Goal: Task Accomplishment & Management: Use online tool/utility

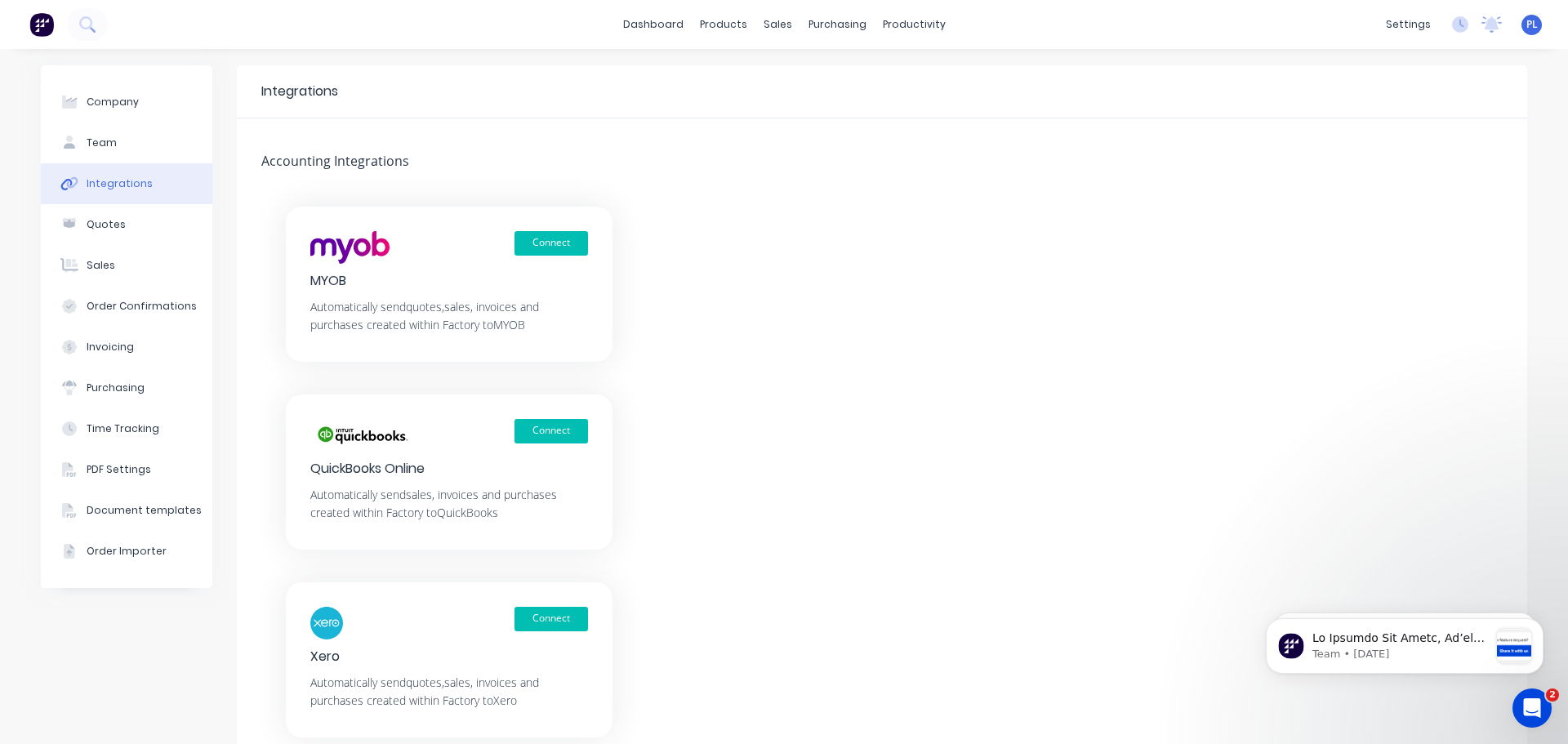
click at [584, 617] on div "Connect Xero Automatically send quotes, sales, invoices and purchases created w…" at bounding box center [450, 660] width 327 height 155
click at [562, 618] on button "Connect" at bounding box center [551, 619] width 74 height 25
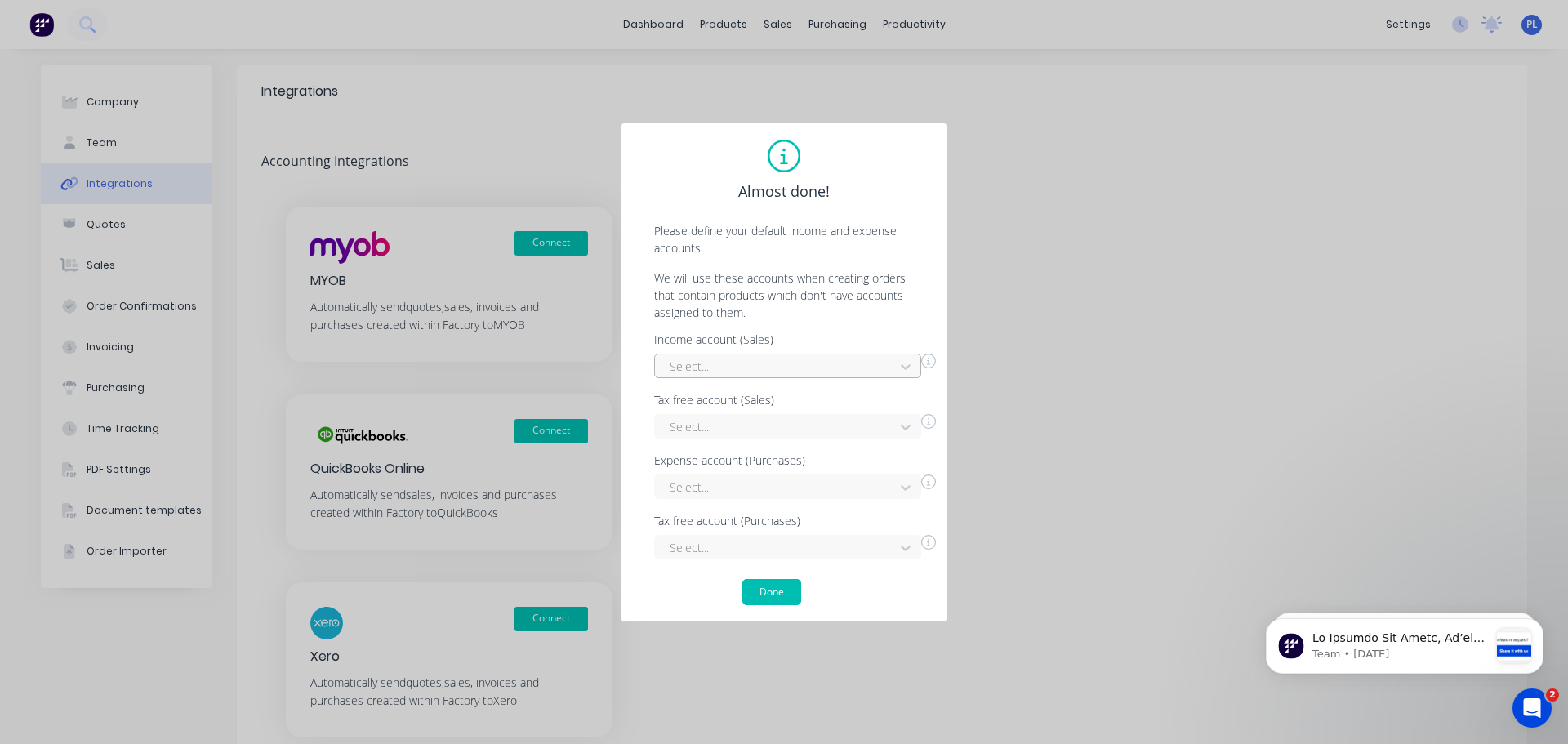
click at [791, 377] on div "Select..." at bounding box center [777, 367] width 228 height 25
click at [678, 470] on div "Sales" at bounding box center [787, 464] width 267 height 31
click at [701, 425] on div at bounding box center [777, 426] width 218 height 20
click at [715, 455] on div "Interest Income" at bounding box center [787, 464] width 267 height 31
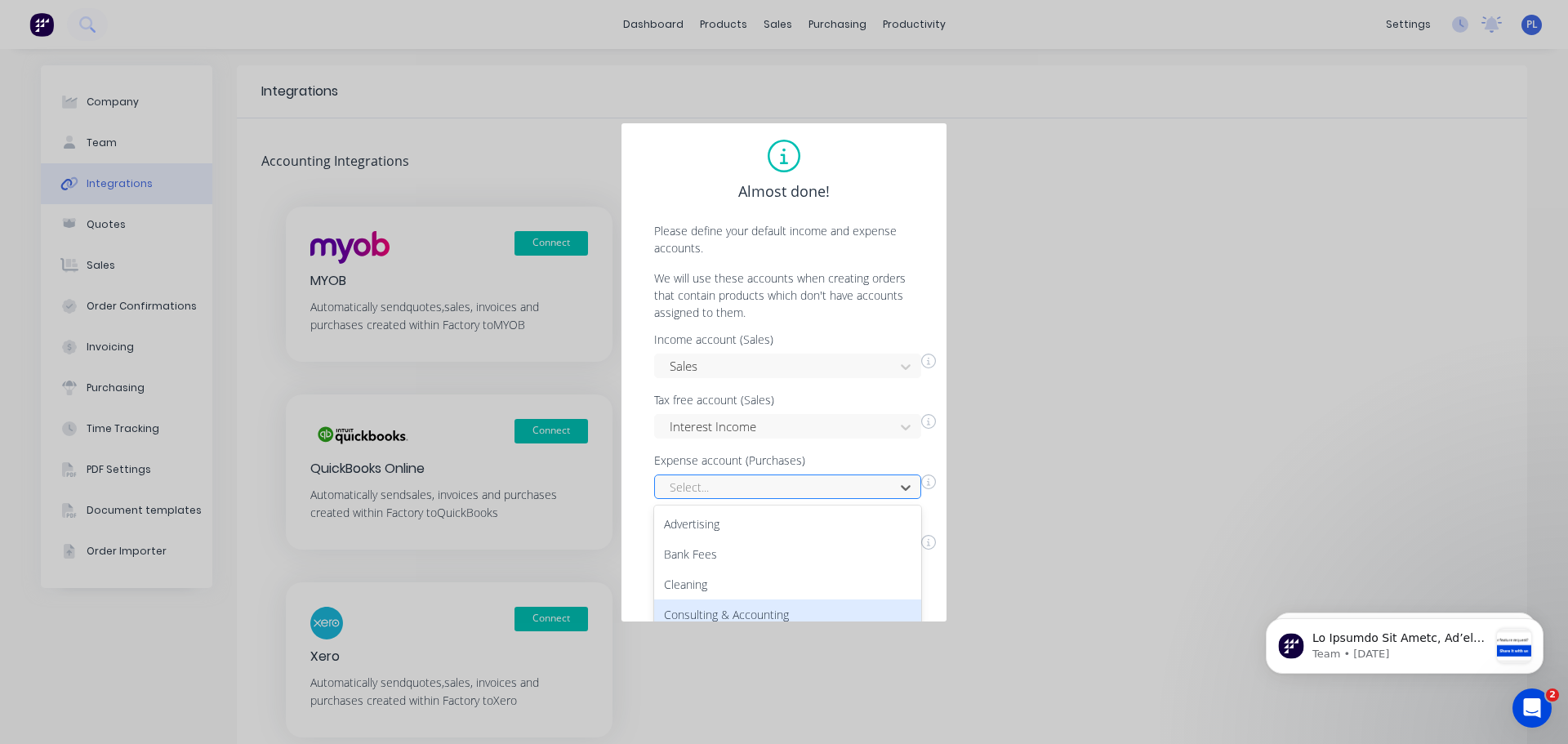
click at [720, 487] on div "27 results available. Use Up and Down to choose options, press Enter to select …" at bounding box center [787, 487] width 267 height 25
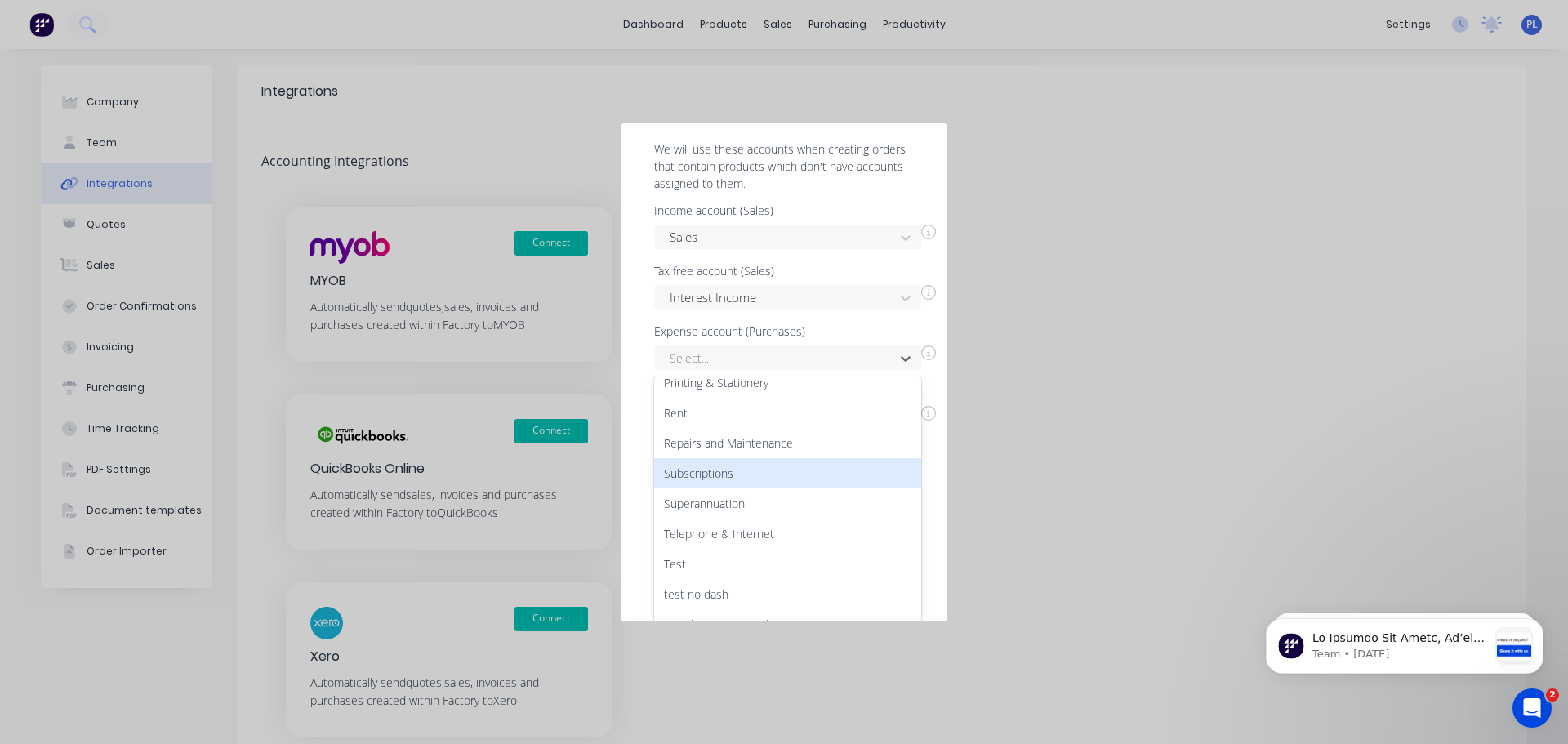
scroll to position [333, 0]
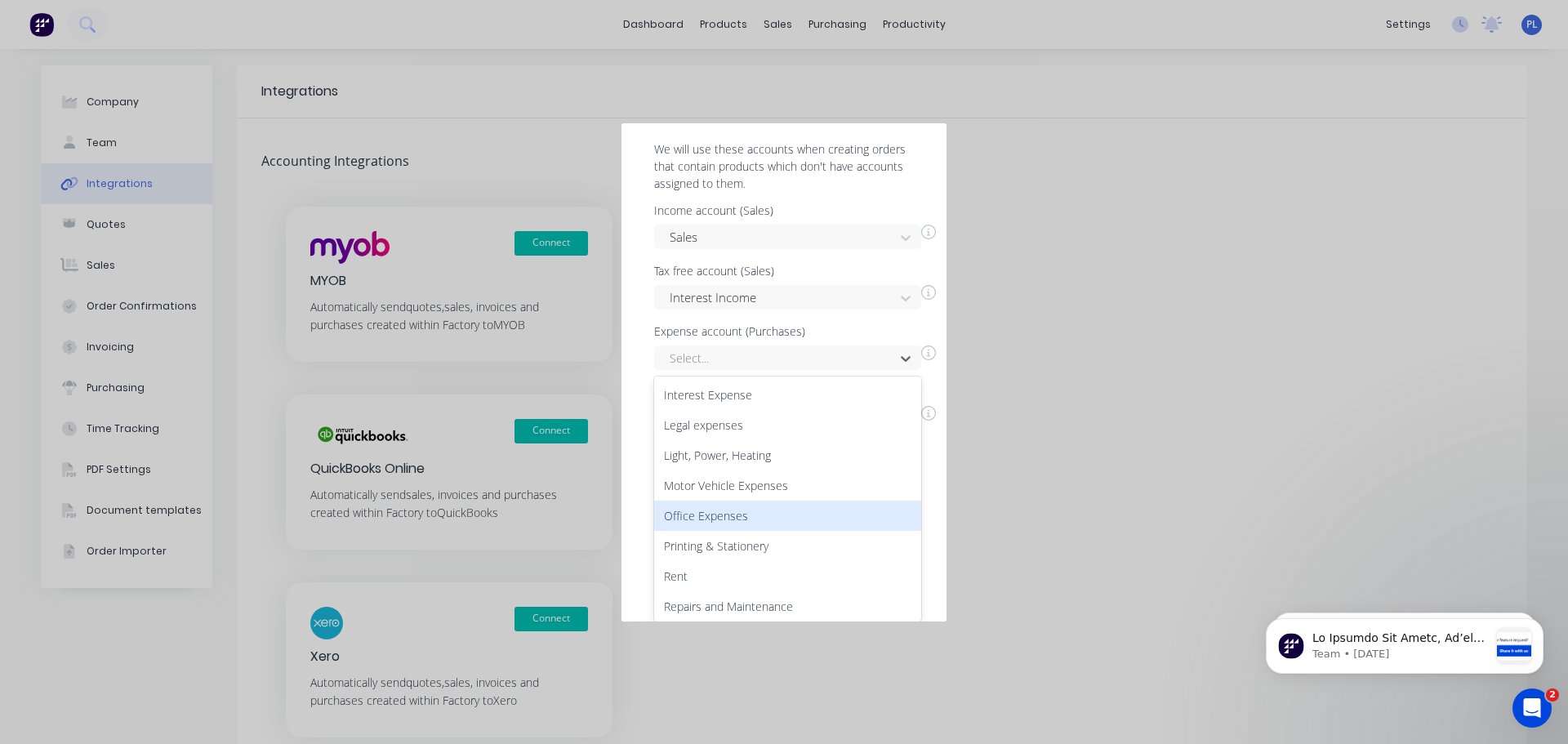
click at [718, 511] on div "Office Expenses" at bounding box center [787, 515] width 267 height 31
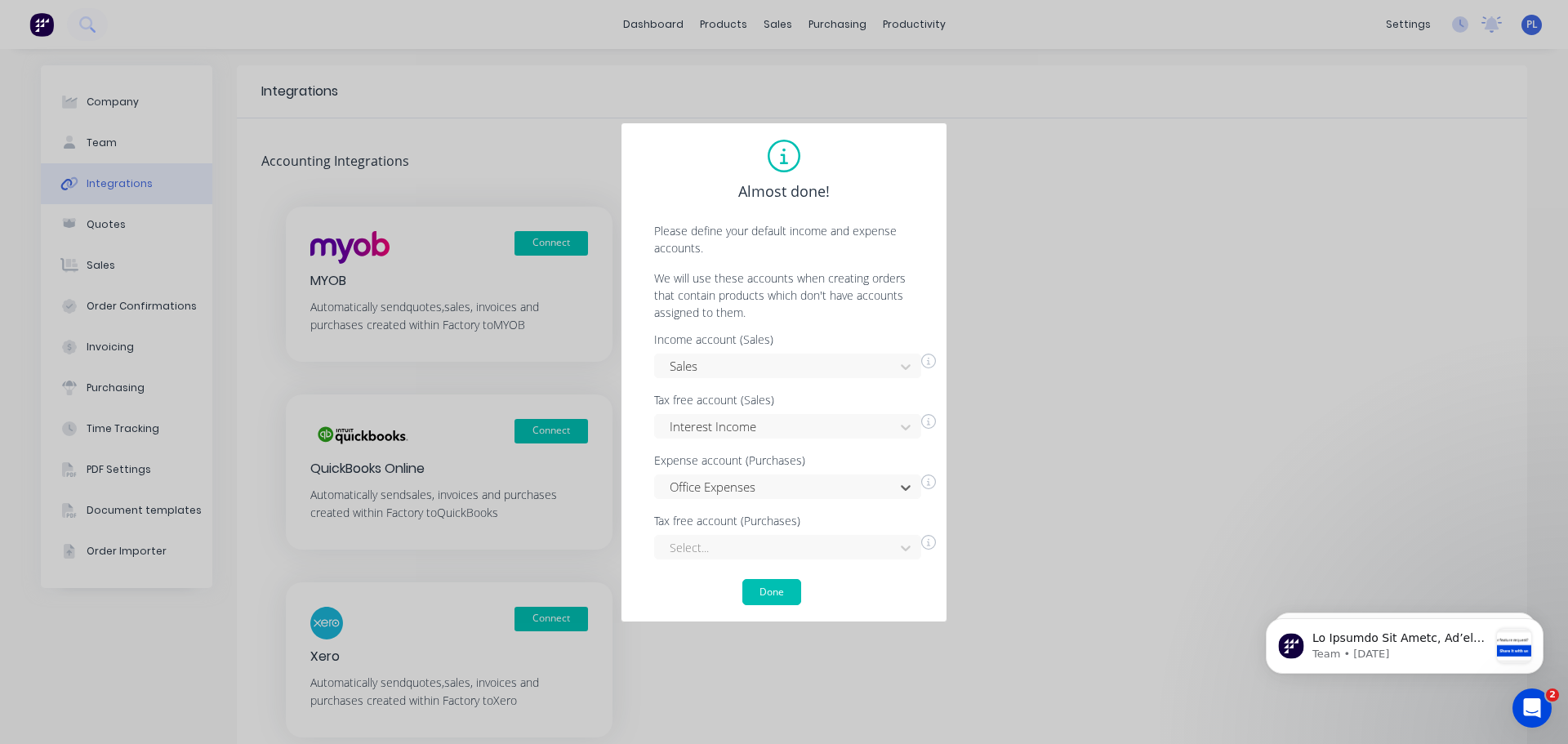
scroll to position [0, 0]
click at [707, 541] on div "Select..." at bounding box center [787, 547] width 267 height 25
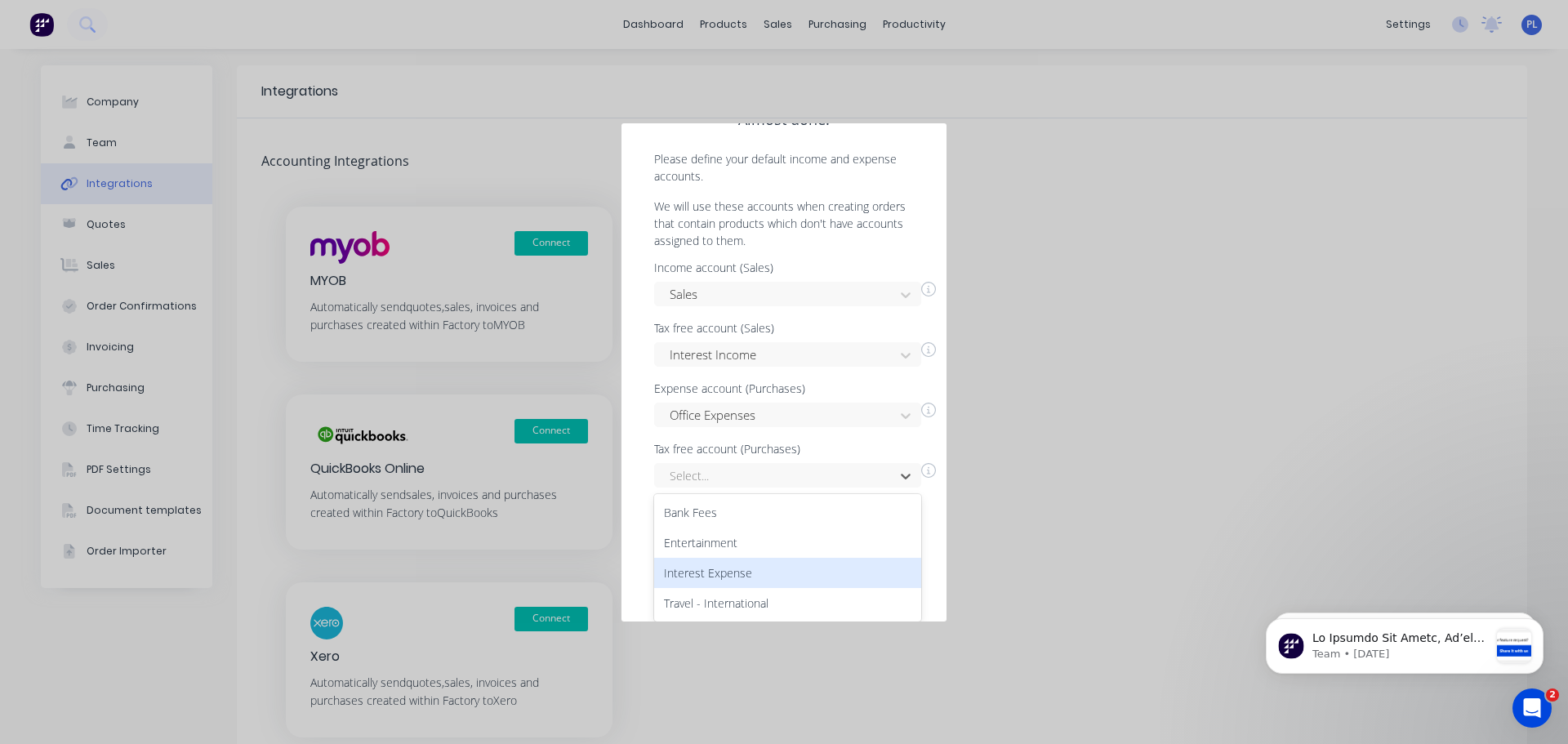
click at [707, 572] on div "Interest Expense" at bounding box center [787, 573] width 267 height 31
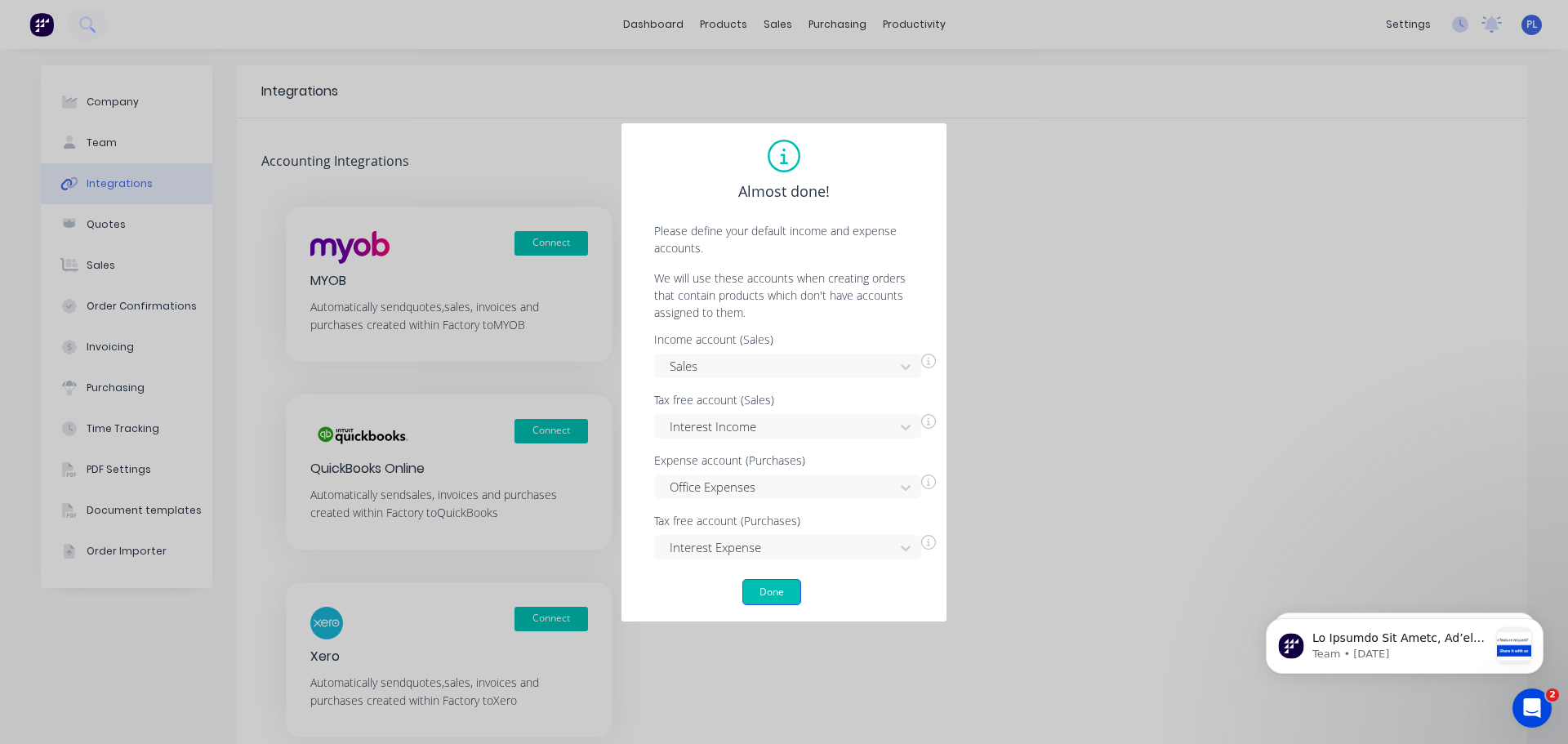
click at [765, 600] on button "Done" at bounding box center [771, 591] width 58 height 26
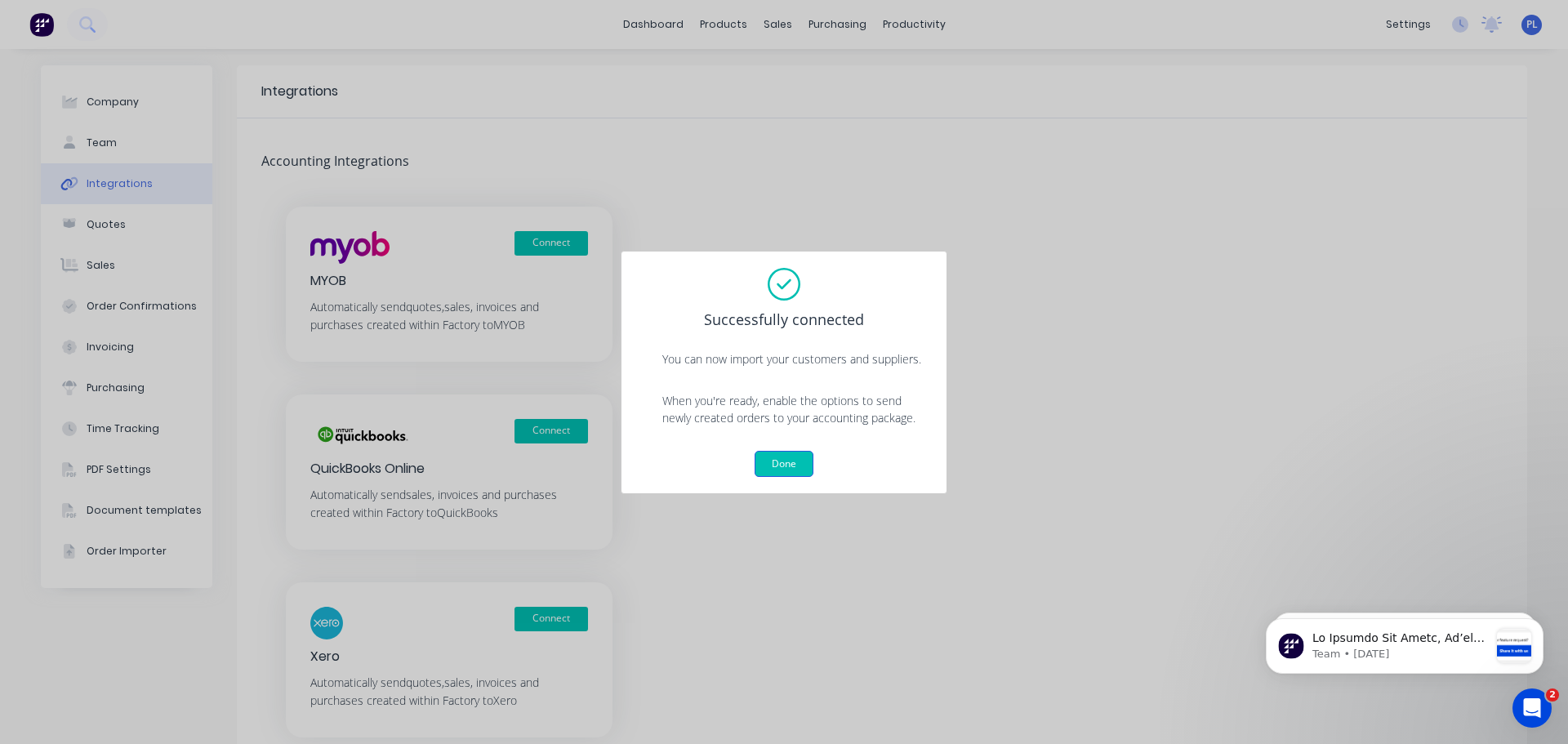
click at [777, 465] on button "Done" at bounding box center [784, 463] width 58 height 26
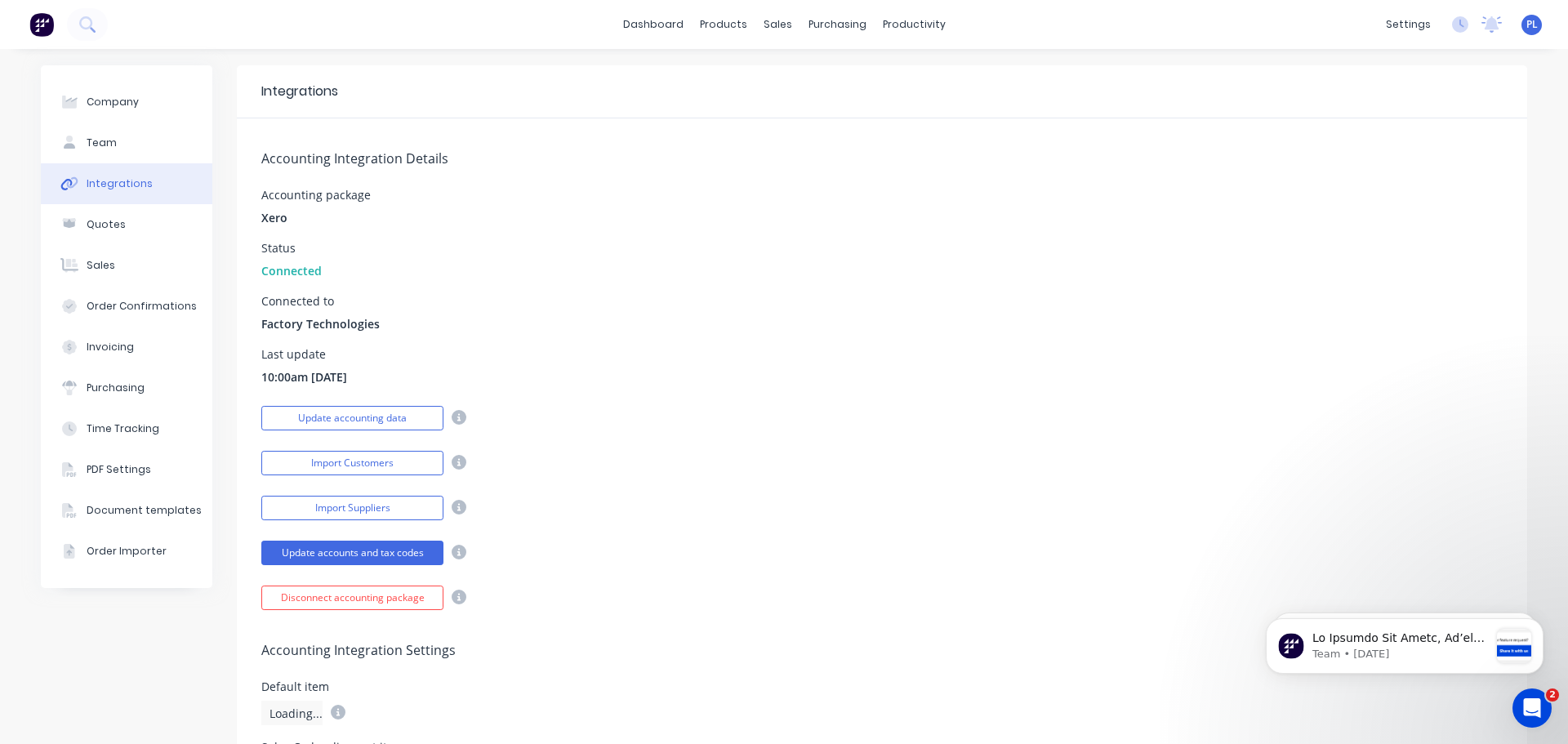
drag, startPoint x: 686, startPoint y: 290, endPoint x: 383, endPoint y: 126, distance: 344.5
click at [567, 99] on div "Integrations" at bounding box center [882, 92] width 1291 height 54
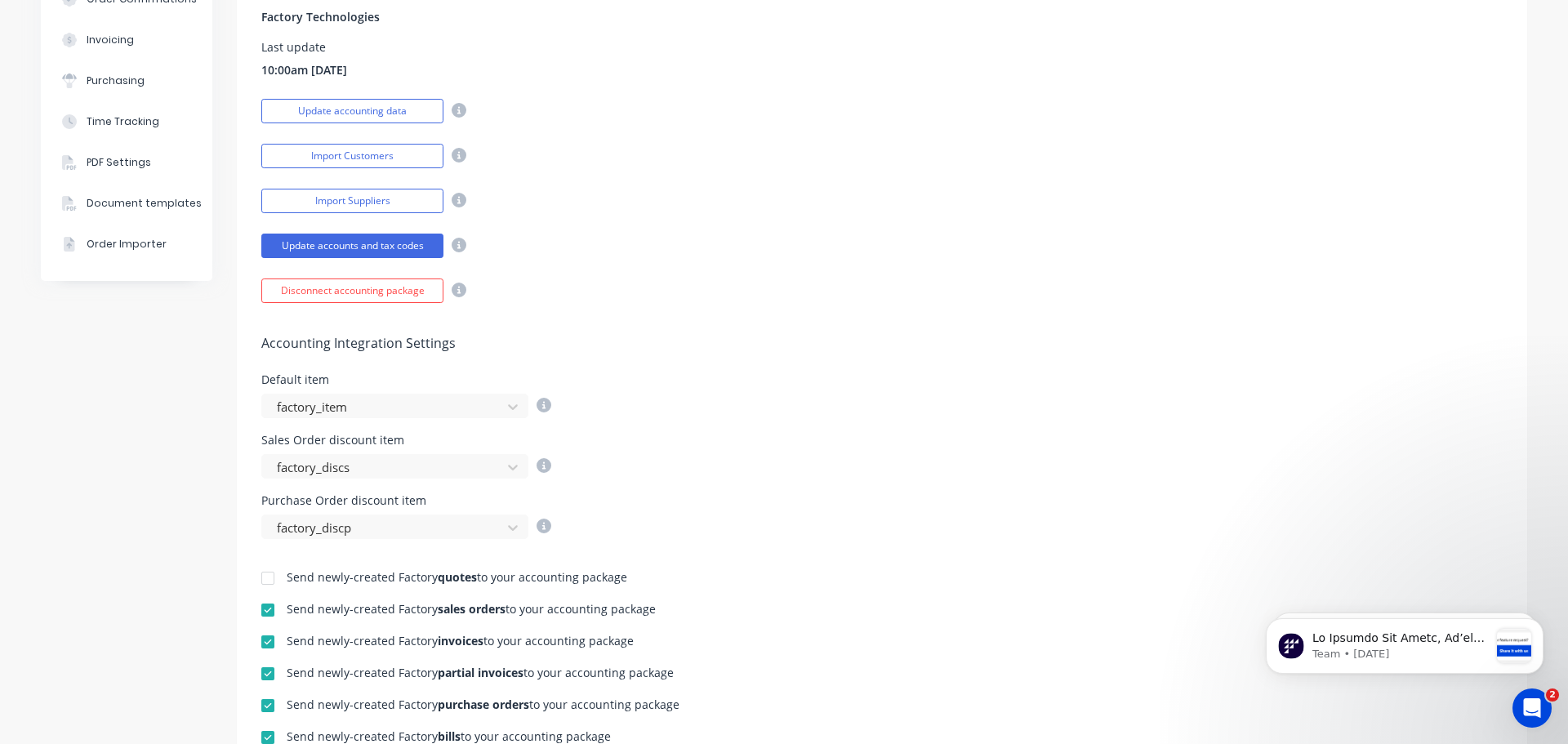
scroll to position [408, 0]
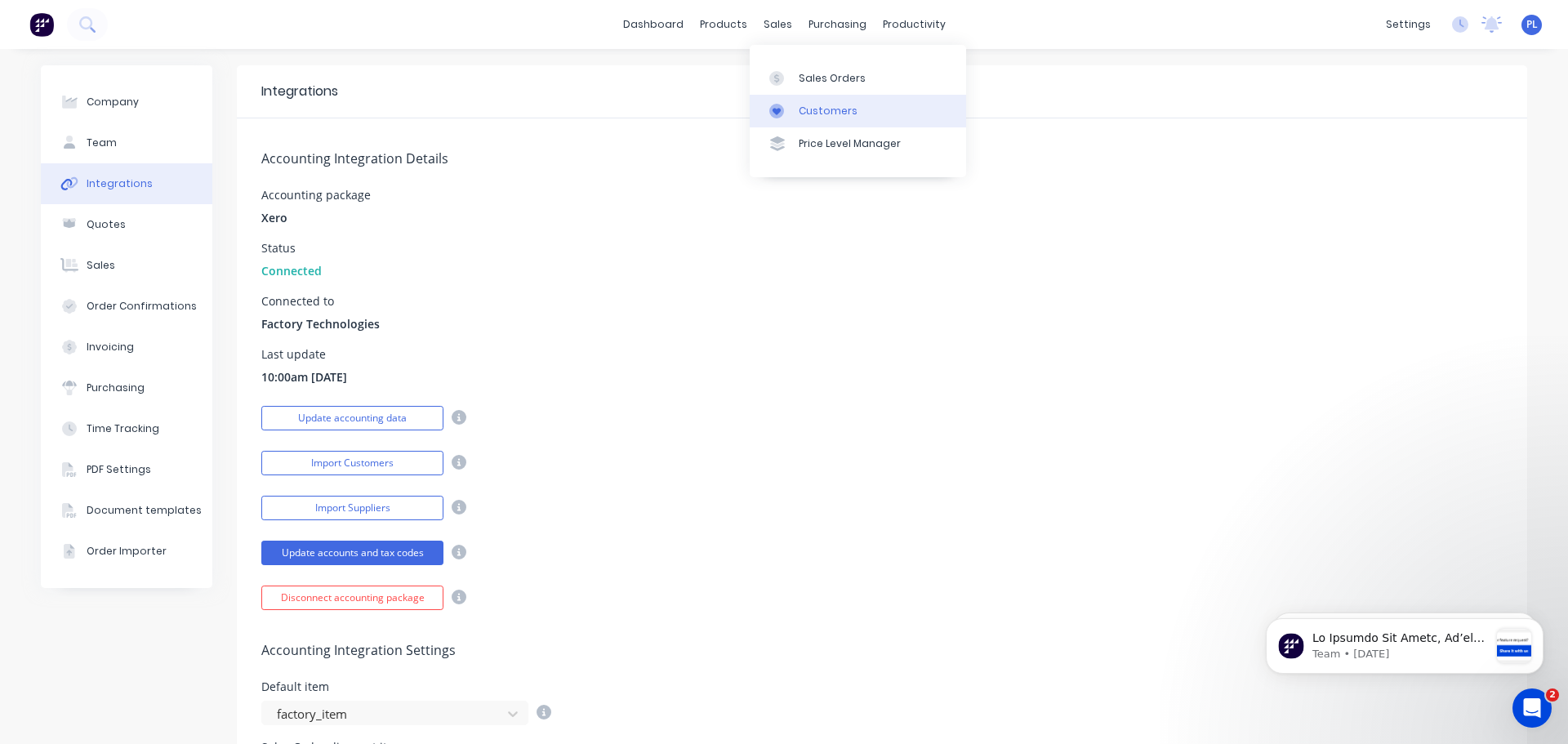
drag, startPoint x: 801, startPoint y: 109, endPoint x: 828, endPoint y: 125, distance: 31.4
click at [801, 109] on div "Customers" at bounding box center [828, 110] width 58 height 14
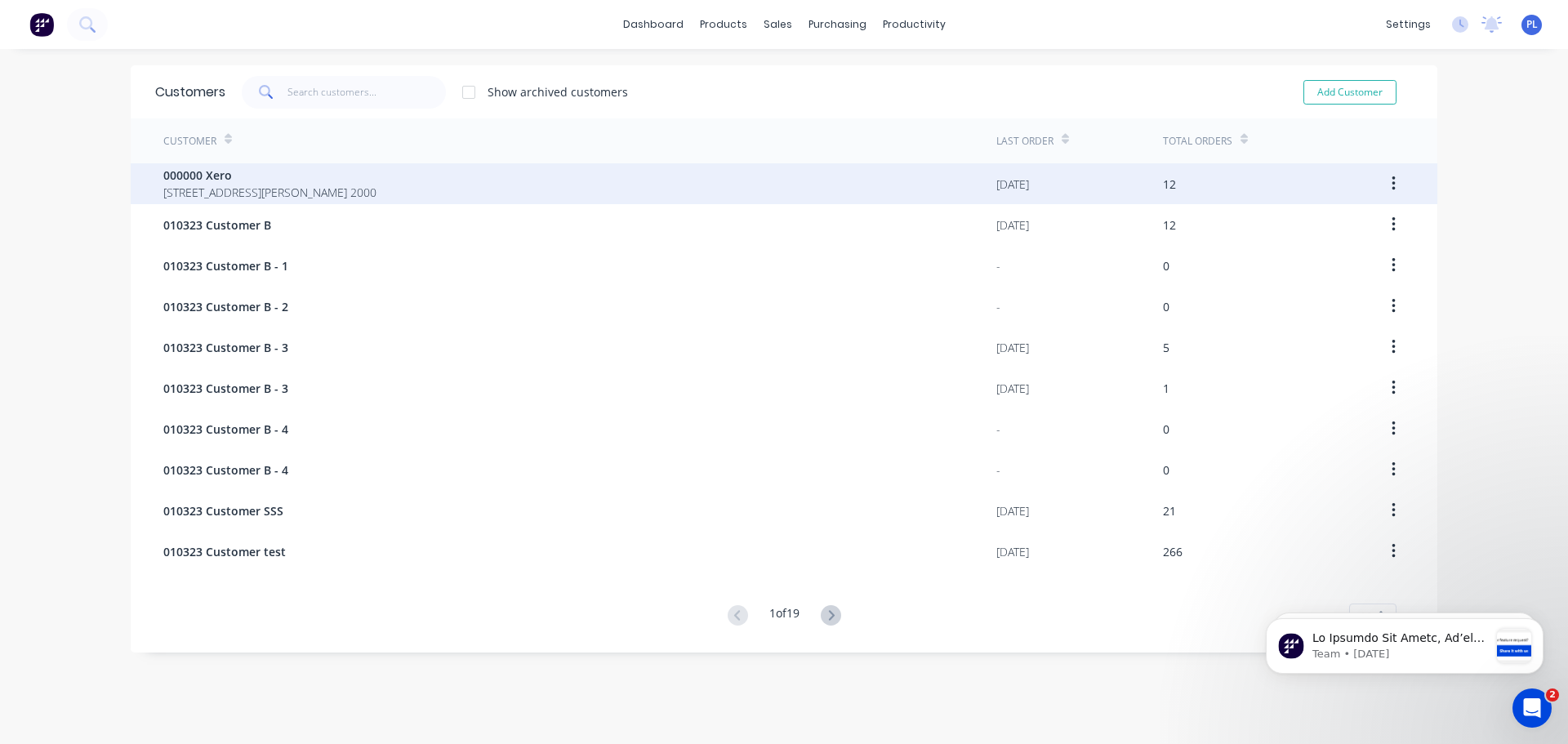
click at [351, 176] on div "000000 Xero 281 Elizabeth St SYDNEY 2000" at bounding box center [580, 184] width 833 height 41
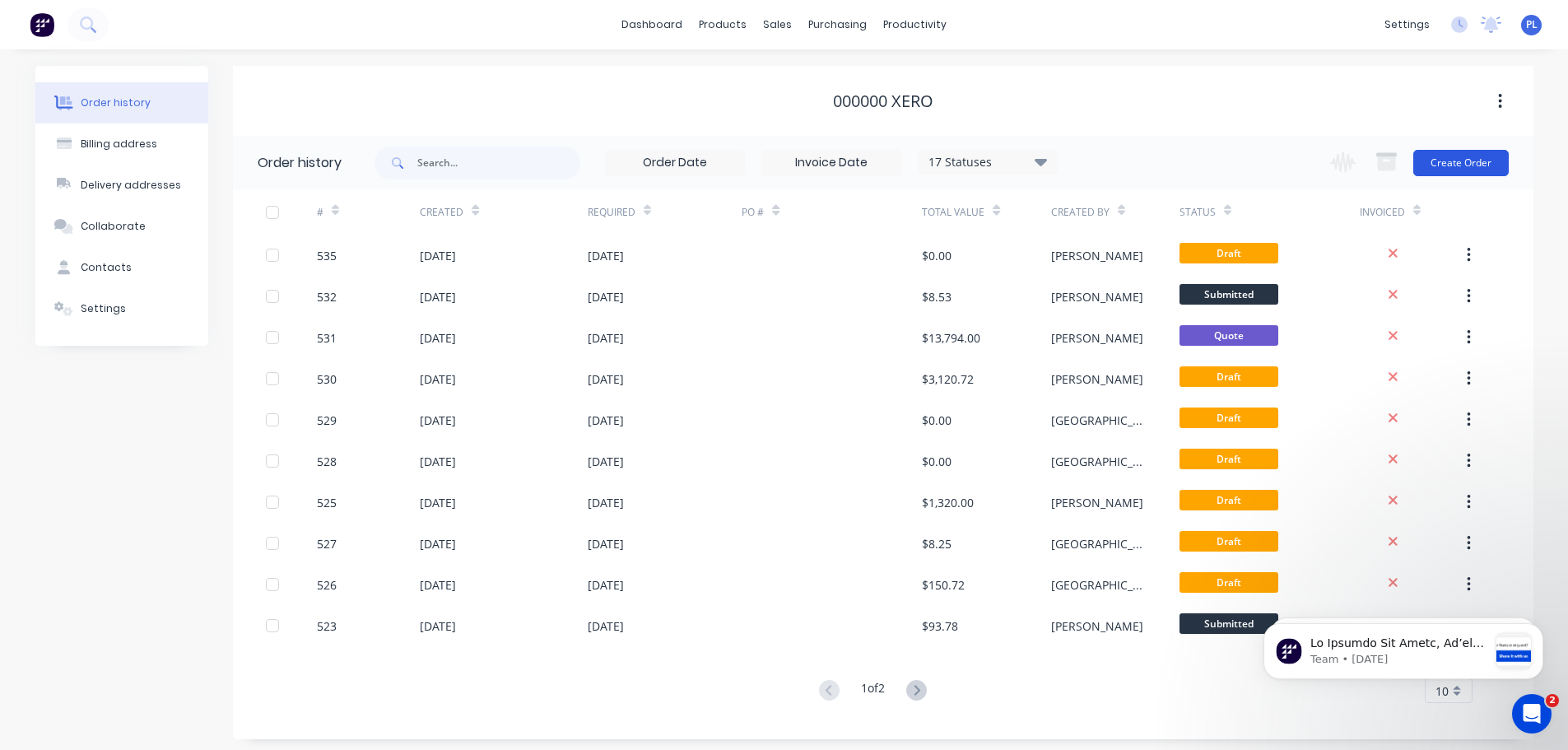
click at [1456, 158] on button "Create Order" at bounding box center [1460, 162] width 95 height 26
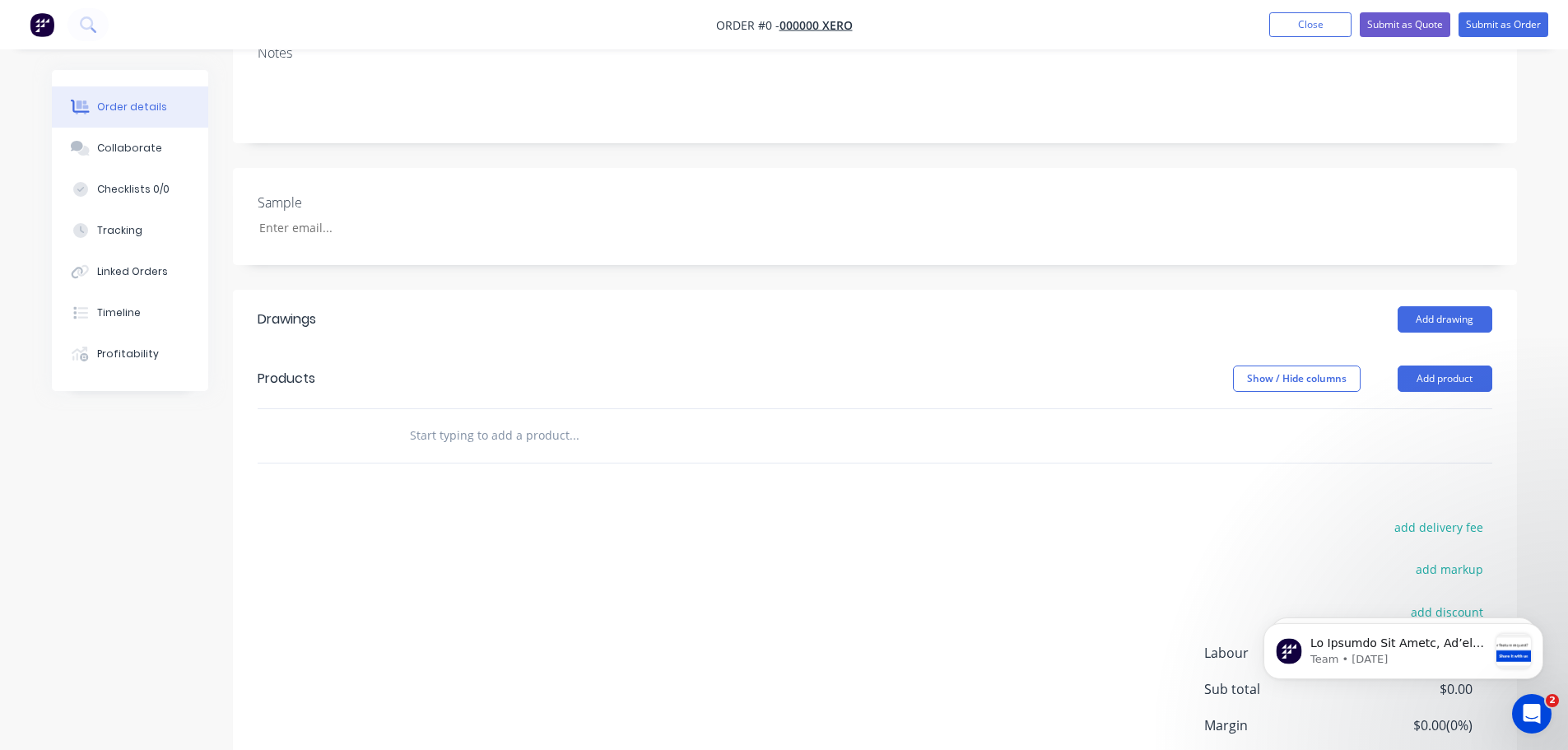
scroll to position [409, 0]
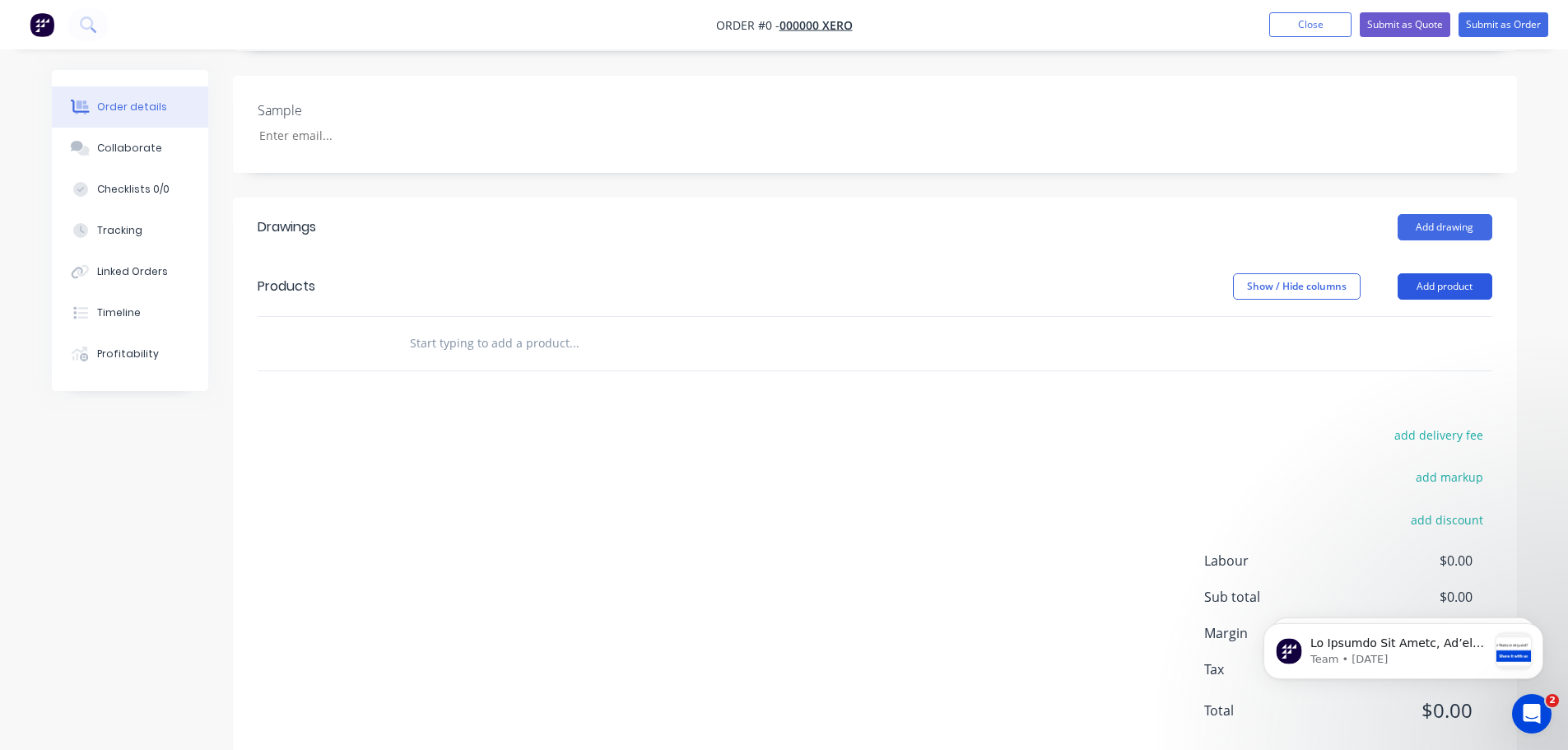
click at [1459, 273] on button "Add product" at bounding box center [1445, 285] width 94 height 26
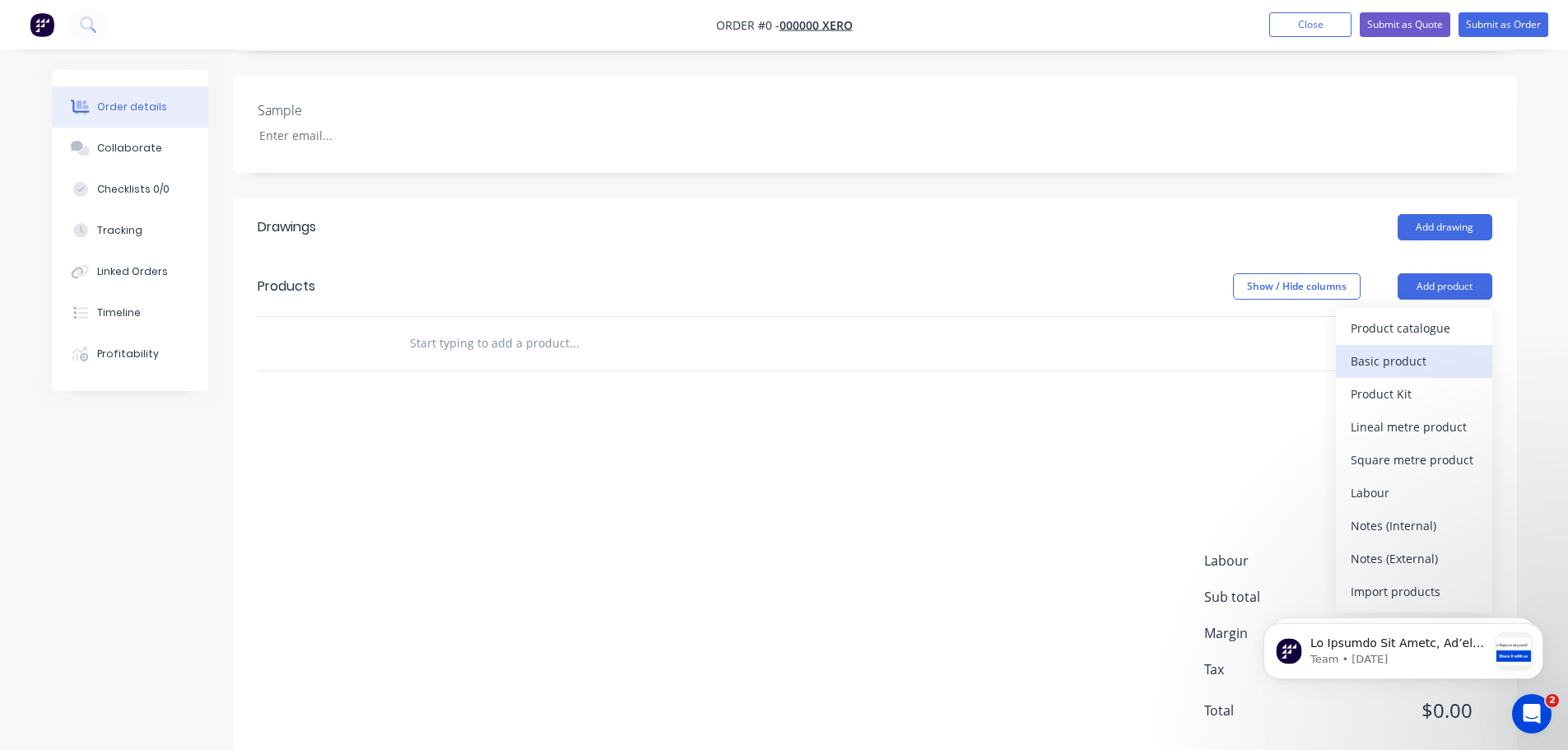
click at [1379, 349] on div "Basic product" at bounding box center [1413, 361] width 126 height 24
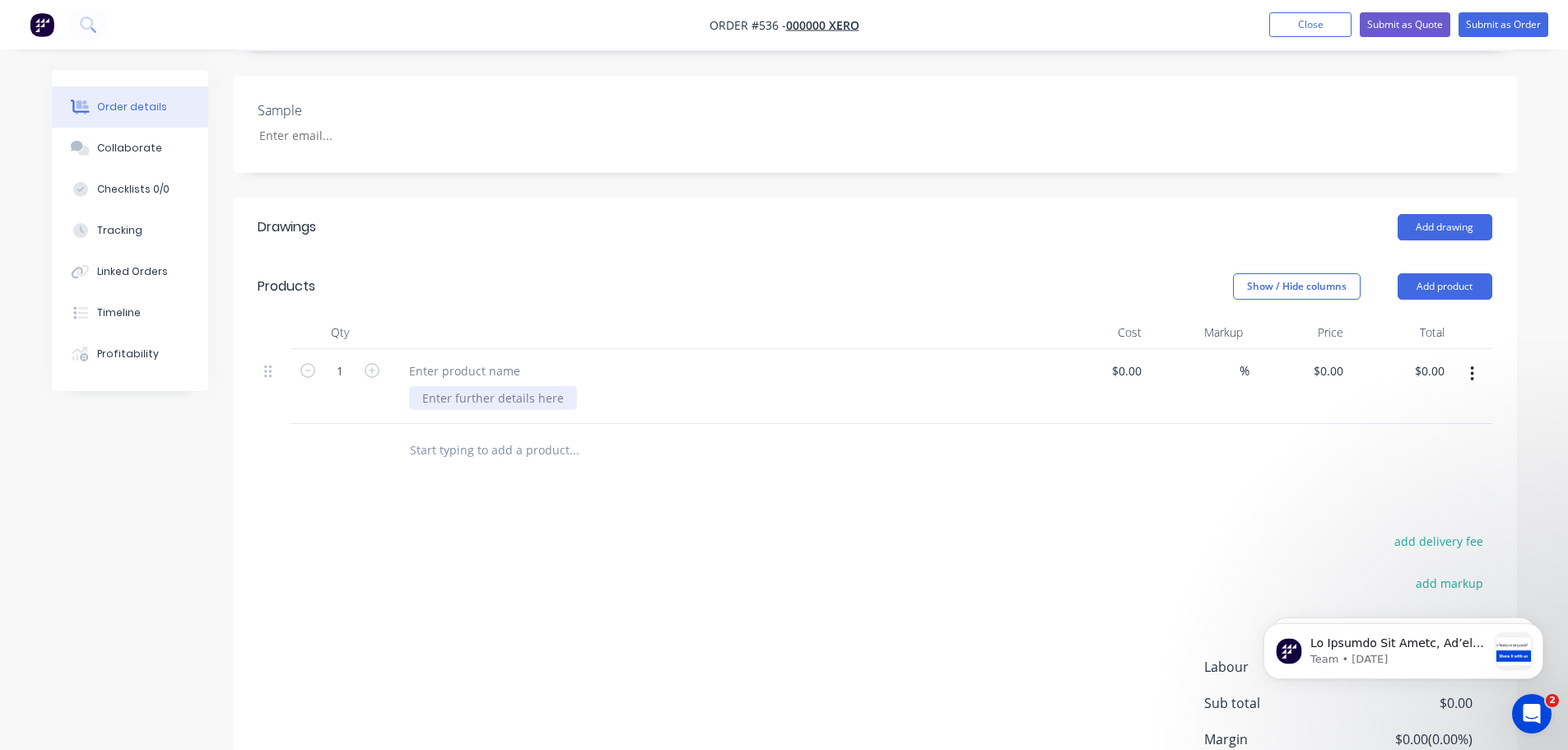
click at [462, 386] on div at bounding box center [492, 397] width 168 height 24
click at [461, 359] on div at bounding box center [465, 370] width 138 height 24
drag, startPoint x: 700, startPoint y: 323, endPoint x: 993, endPoint y: 360, distance: 295.3
click at [743, 359] on div "123" at bounding box center [718, 370] width 645 height 24
click at [1222, 359] on div "%" at bounding box center [1231, 370] width 36 height 24
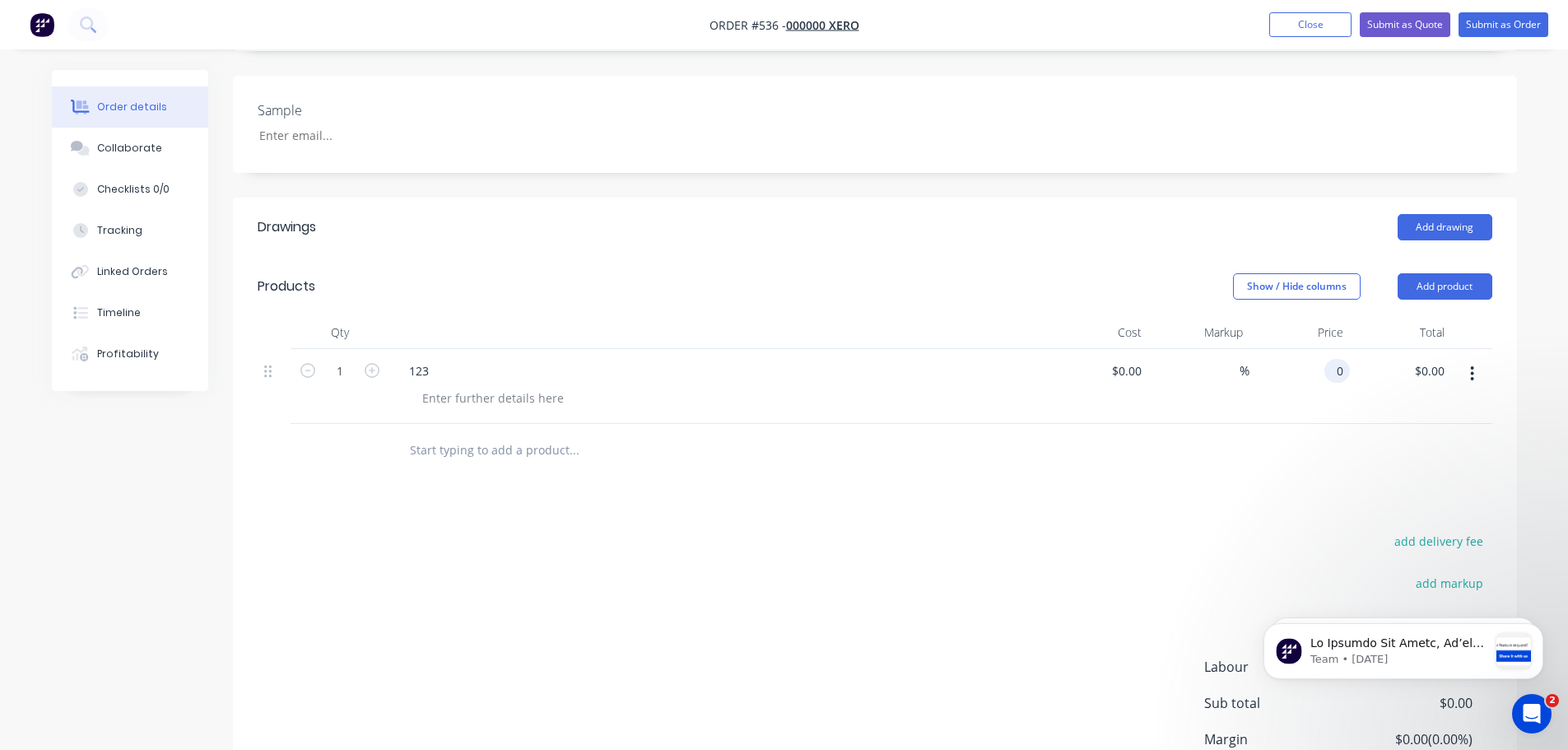
click at [1317, 349] on div "0 0" at bounding box center [1299, 387] width 101 height 75
type input "$50.00"
click at [1218, 424] on div at bounding box center [874, 451] width 1235 height 54
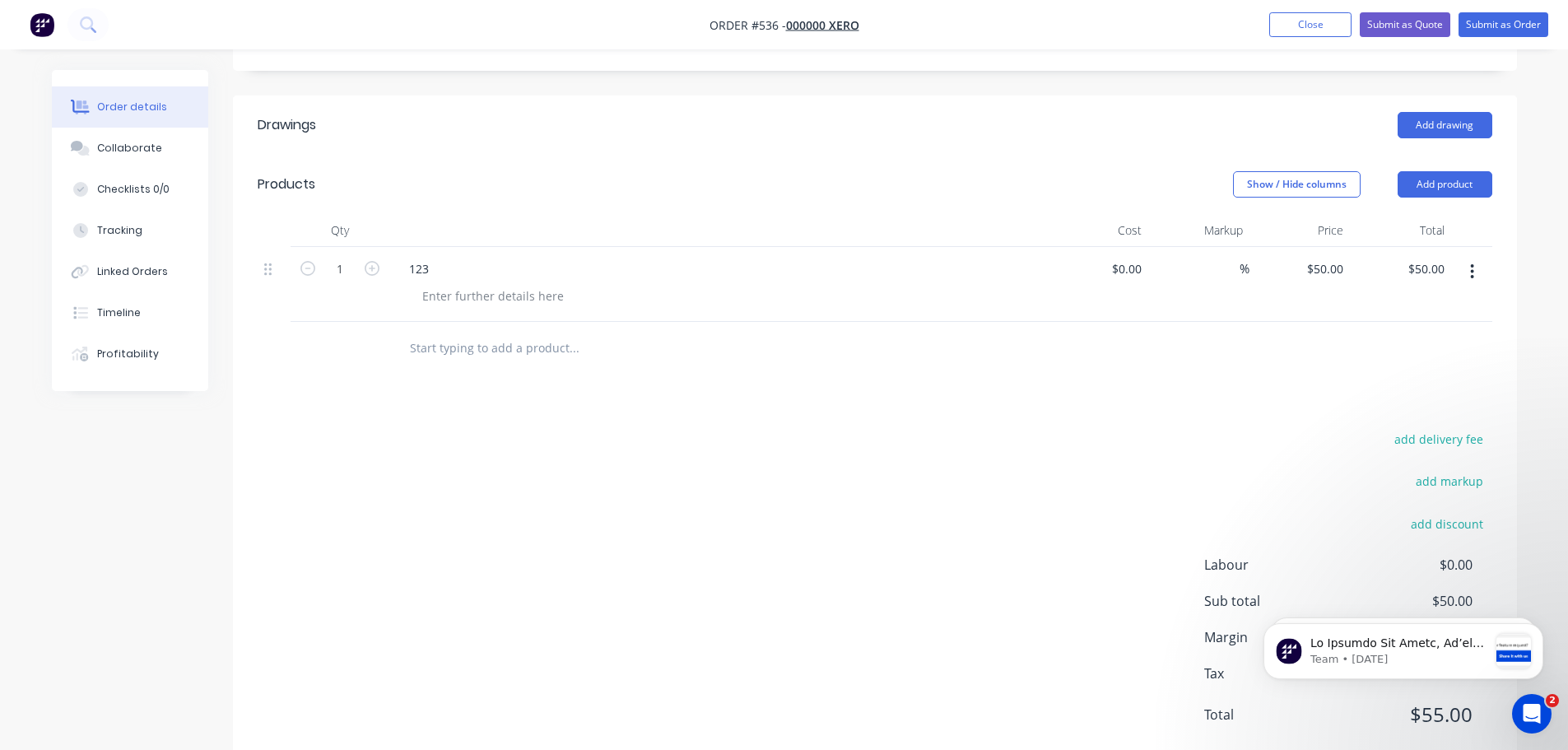
scroll to position [515, 0]
drag, startPoint x: 1460, startPoint y: 490, endPoint x: 1408, endPoint y: 481, distance: 52.8
click at [1457, 508] on div "add discount" at bounding box center [1389, 529] width 205 height 42
click at [1408, 508] on button "add discount" at bounding box center [1447, 519] width 90 height 22
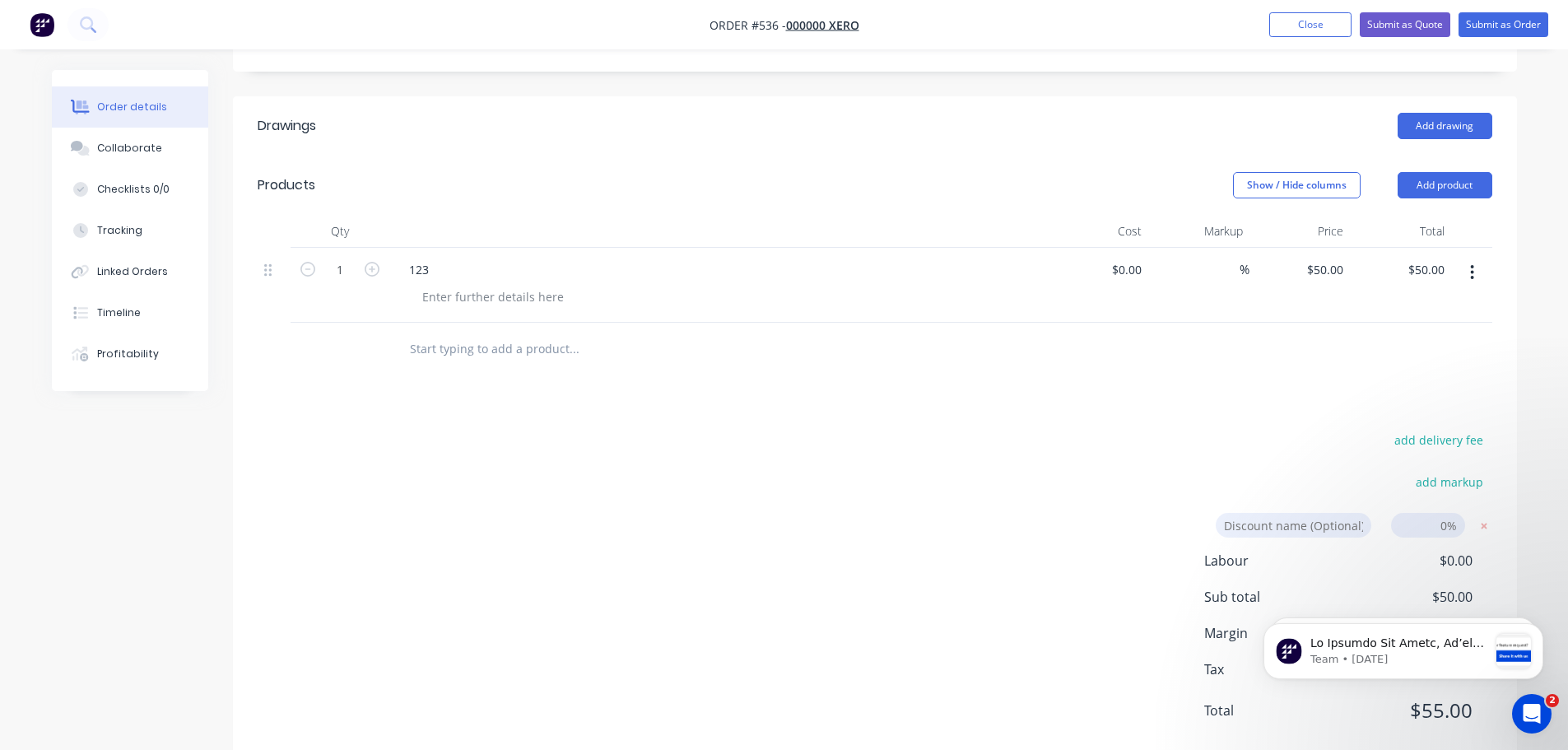
click at [1421, 513] on input at bounding box center [1427, 525] width 74 height 25
click at [1227, 429] on div "add delivery fee add markup Discount name (Optional) 55 55 0% Labour $0.00 Sub …" at bounding box center [874, 585] width 1235 height 313
click at [1459, 513] on input "55" at bounding box center [1427, 525] width 74 height 25
type input "50"
click input "submit" at bounding box center [0, 0] width 0 height 0
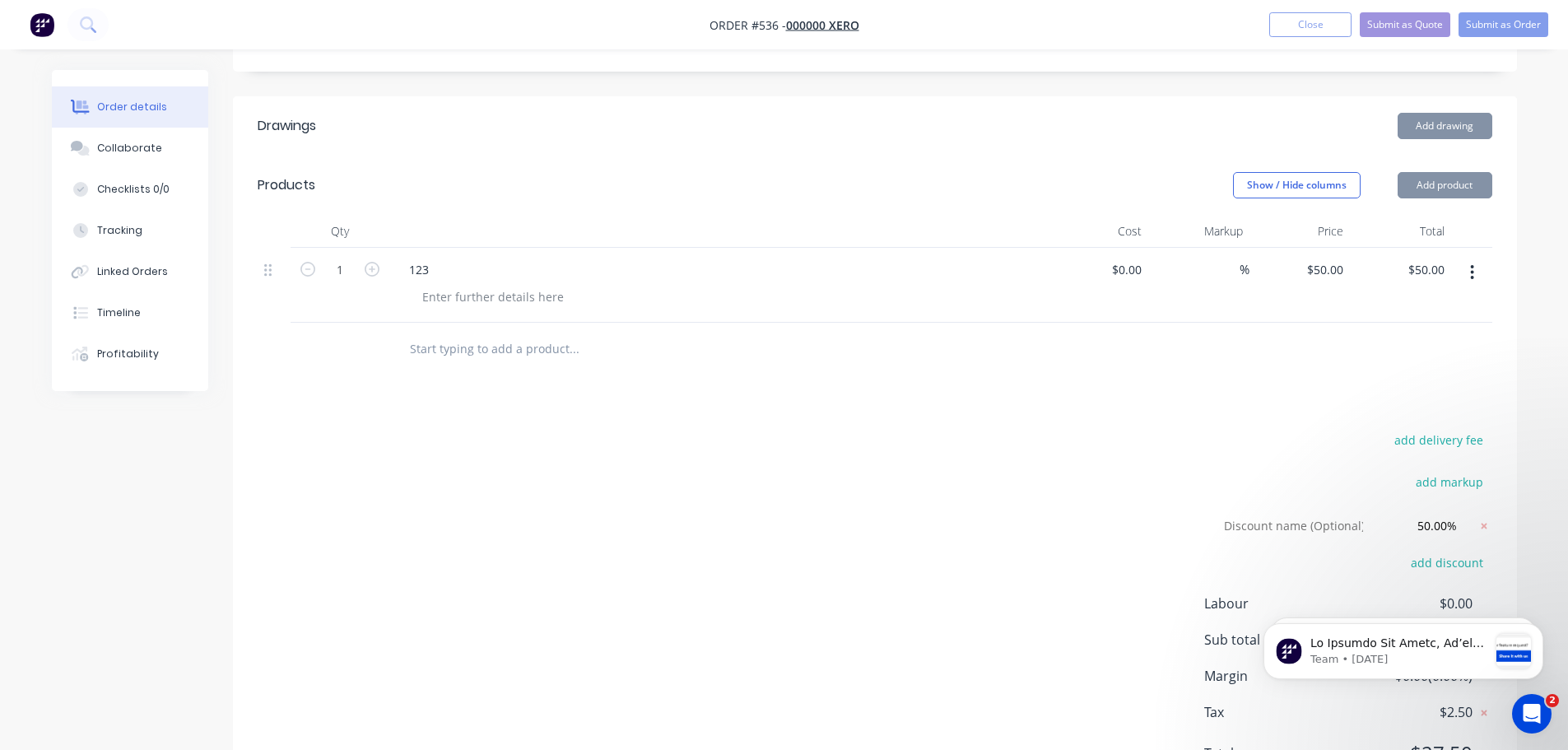
click at [1070, 359] on div "Drawings Add drawing Products Show / Hide columns Add product Qty Cost Markup P…" at bounding box center [875, 452] width 1284 height 712
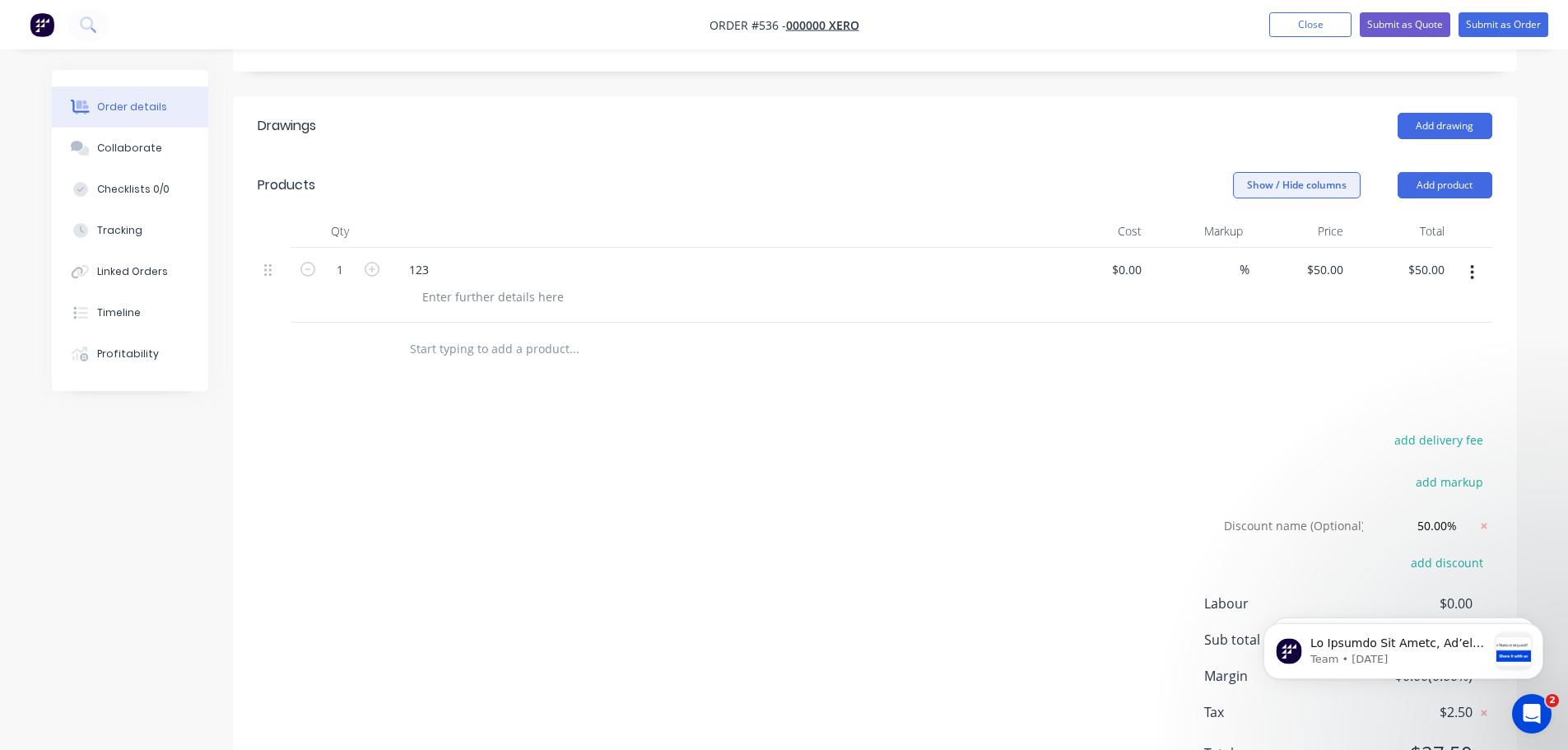
click at [1289, 172] on button "Show / Hide columns" at bounding box center [1296, 184] width 127 height 26
click at [1260, 239] on label "Discount" at bounding box center [1254, 242] width 29 height 14
click at [1239, 235] on input "Discount" at bounding box center [1239, 235] width 0 height 0
click at [1275, 323] on div at bounding box center [874, 350] width 1235 height 54
click at [1234, 257] on input at bounding box center [1231, 269] width 23 height 24
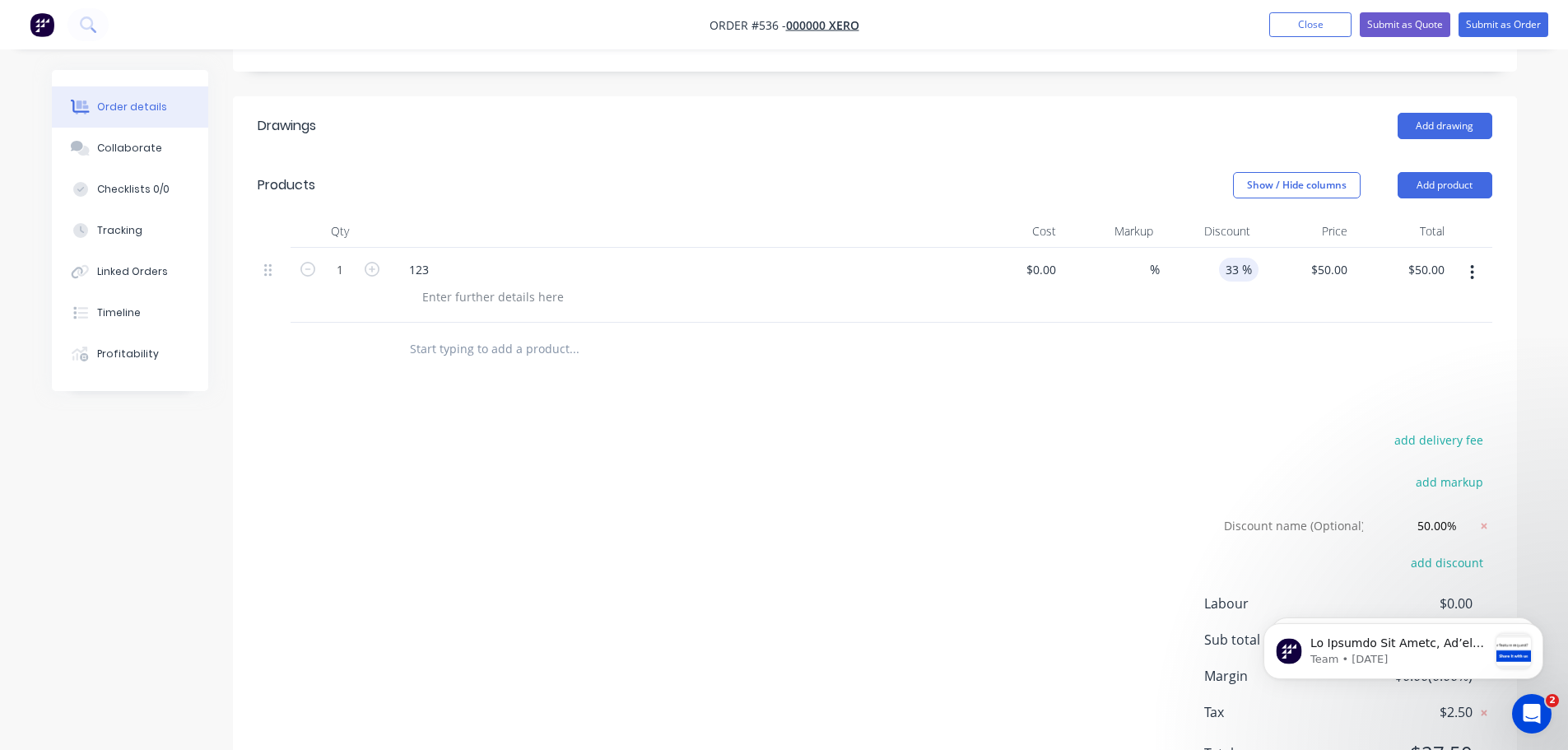
type input "33"
type input "$33.50"
click at [1234, 279] on div "33 33 %" at bounding box center [1208, 285] width 97 height 75
click at [1517, 30] on button "Submit as Order" at bounding box center [1502, 25] width 90 height 25
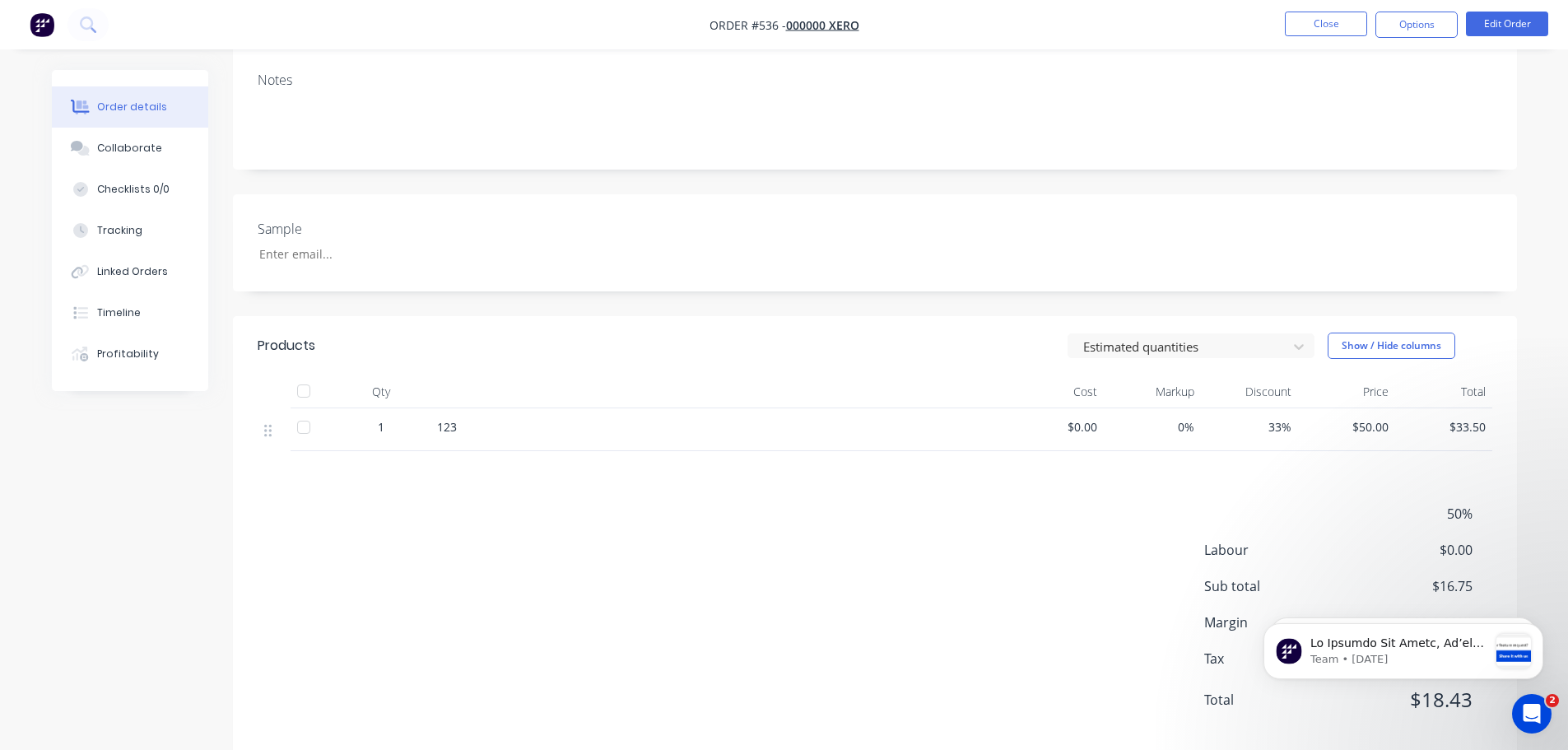
scroll to position [278, 0]
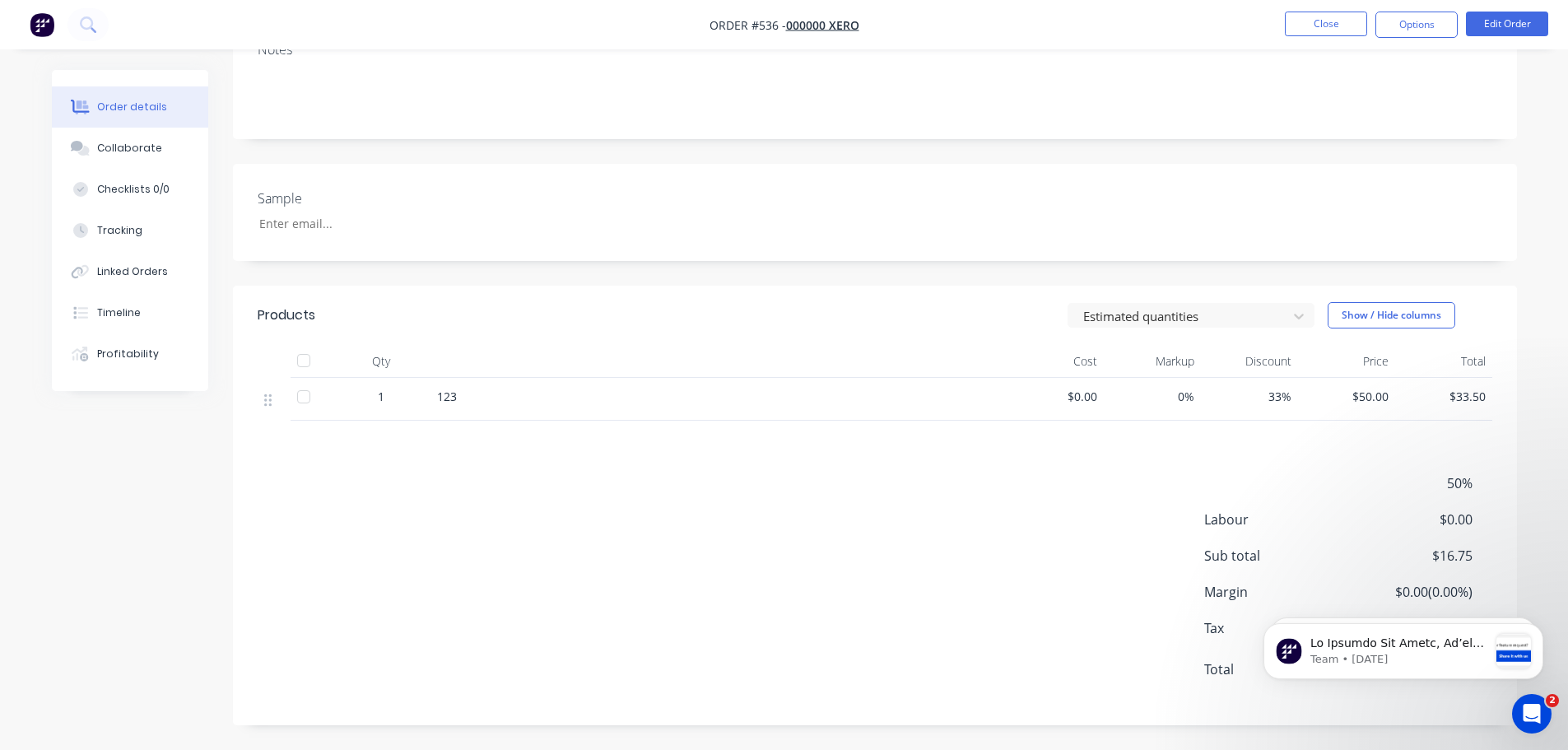
drag, startPoint x: 731, startPoint y: 499, endPoint x: 826, endPoint y: 524, distance: 98.2
click at [731, 499] on div "50% Labour $0.00 Sub total $16.75 Margin $0.00 ( 0.00 %) Tax $1.68 Total $18.43" at bounding box center [874, 587] width 1235 height 228
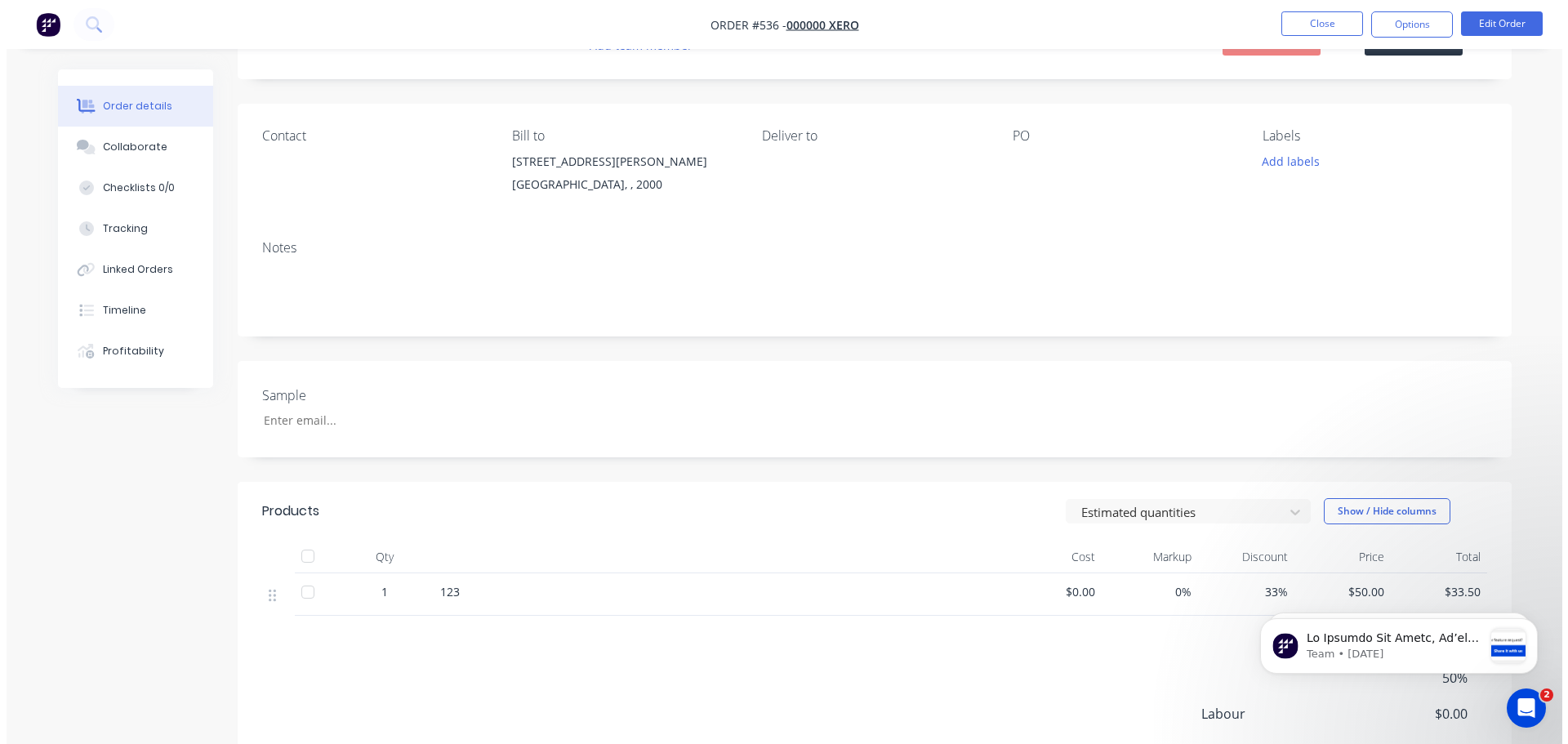
scroll to position [0, 0]
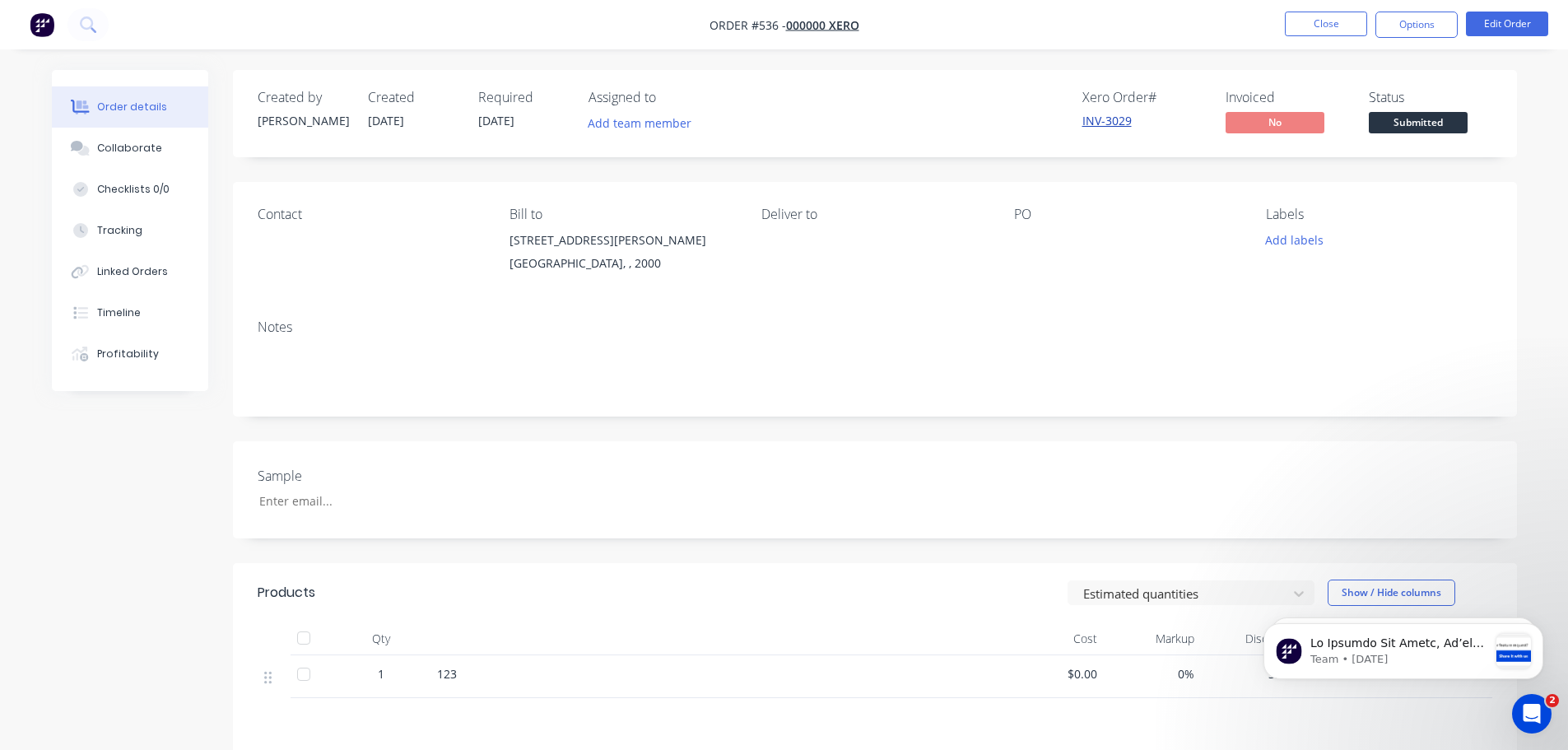
click at [1121, 115] on link "INV-3029" at bounding box center [1106, 121] width 49 height 15
click at [1315, 16] on button "Close" at bounding box center [1325, 24] width 82 height 25
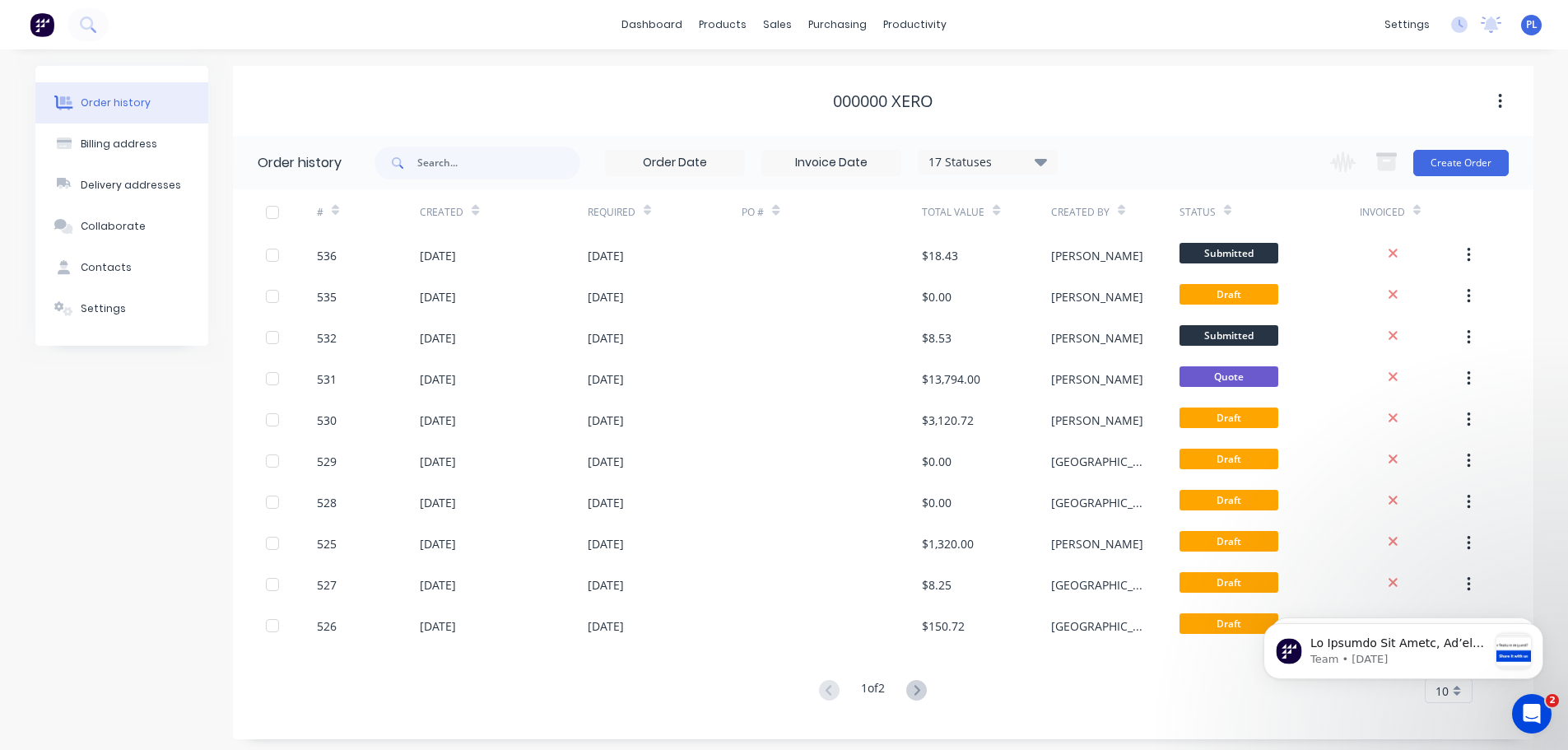
click at [953, 101] on div "000000 Xero" at bounding box center [883, 101] width 1300 height 19
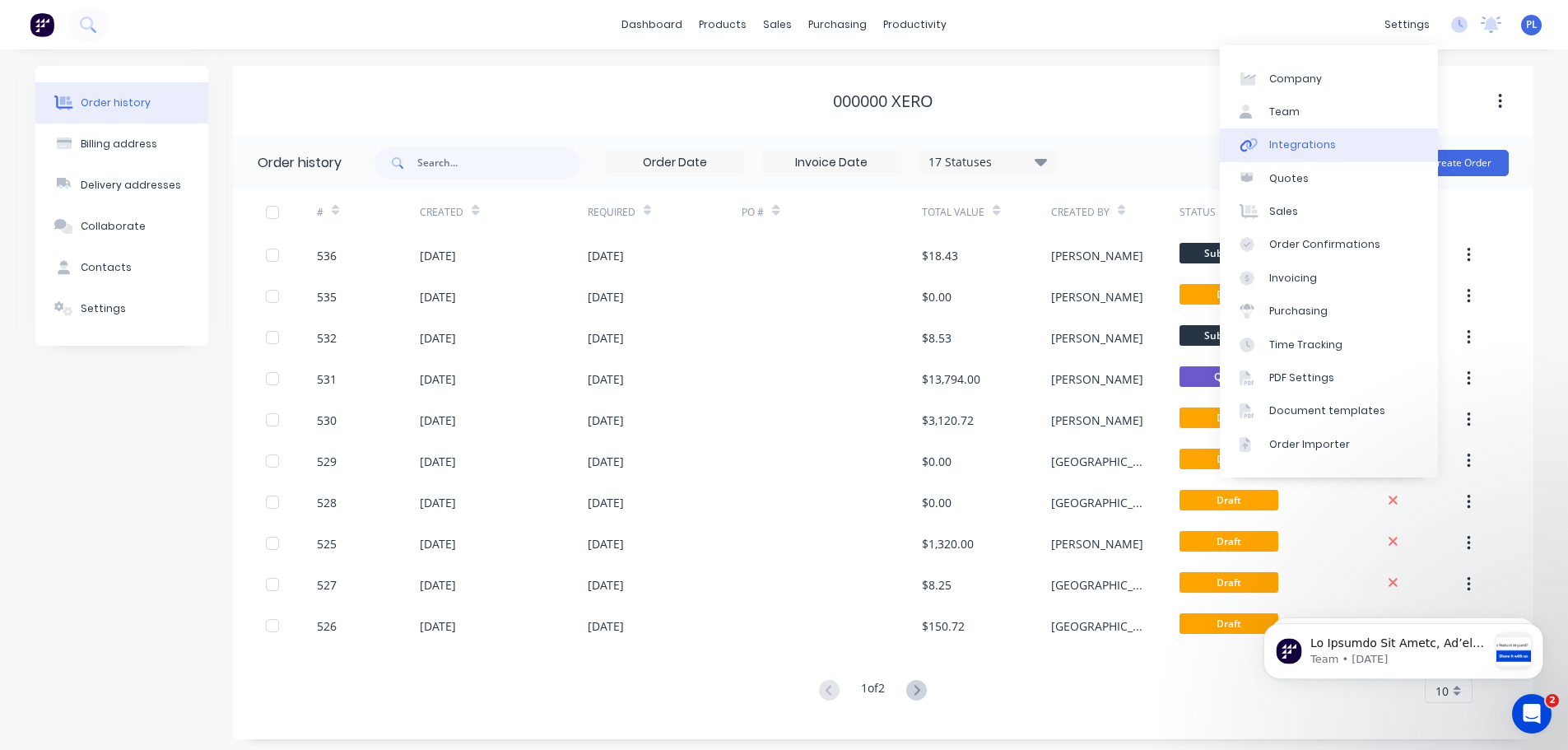
click at [1337, 139] on link "Integrations" at bounding box center [1328, 145] width 218 height 33
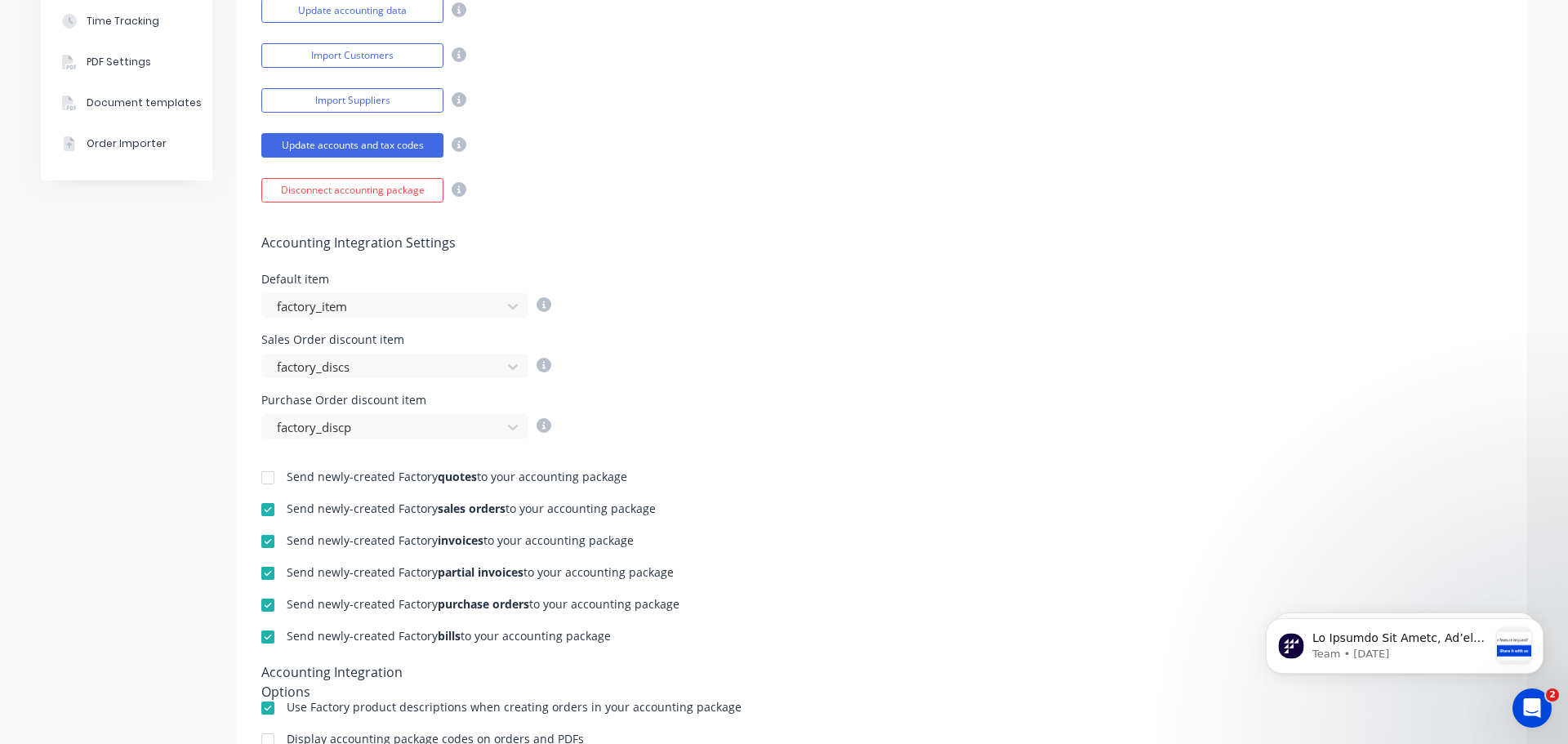
scroll to position [408, 0]
click at [343, 145] on button "Update accounts and tax codes" at bounding box center [352, 144] width 182 height 25
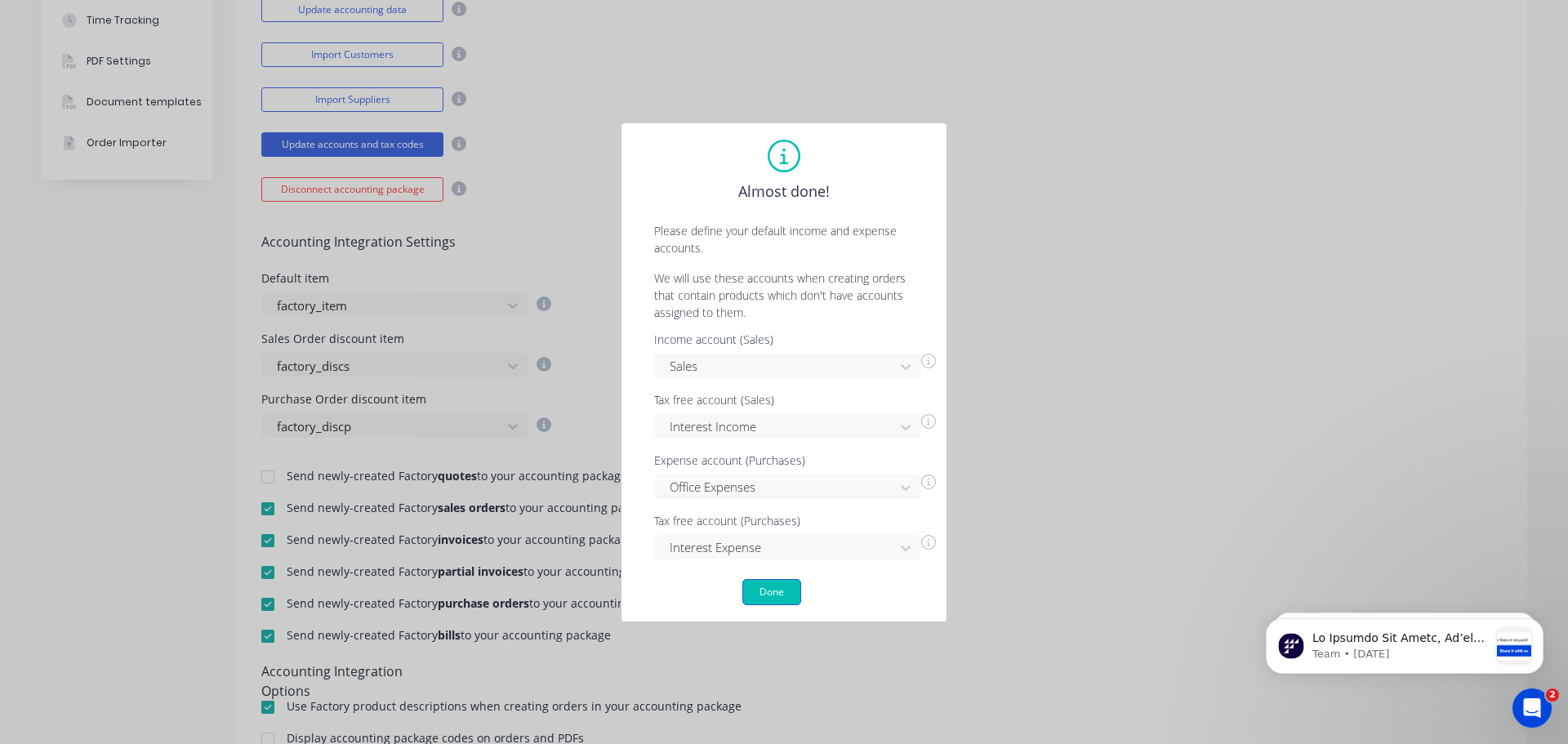
click at [747, 597] on button "Done" at bounding box center [771, 591] width 58 height 26
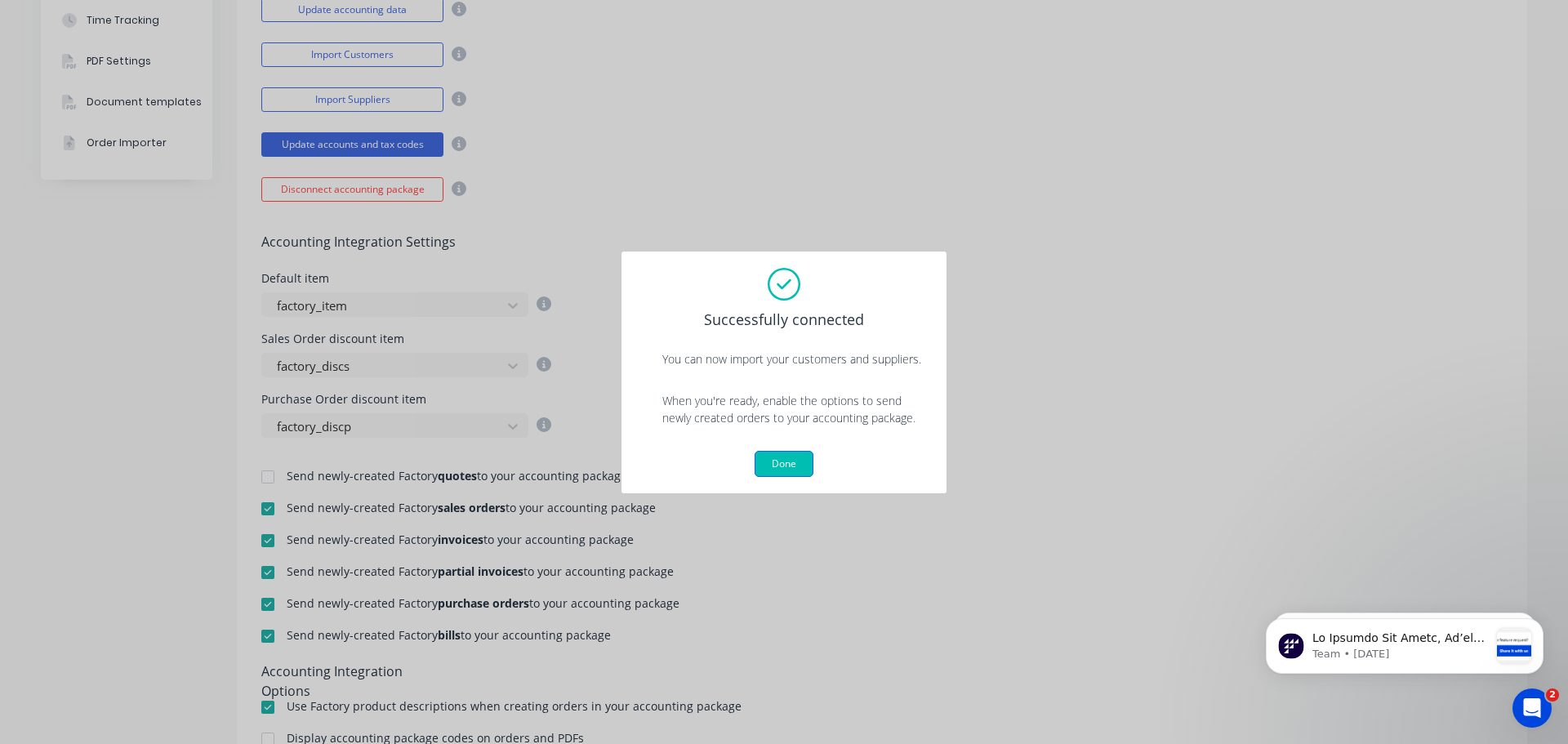
click at [790, 452] on button "Done" at bounding box center [784, 463] width 58 height 26
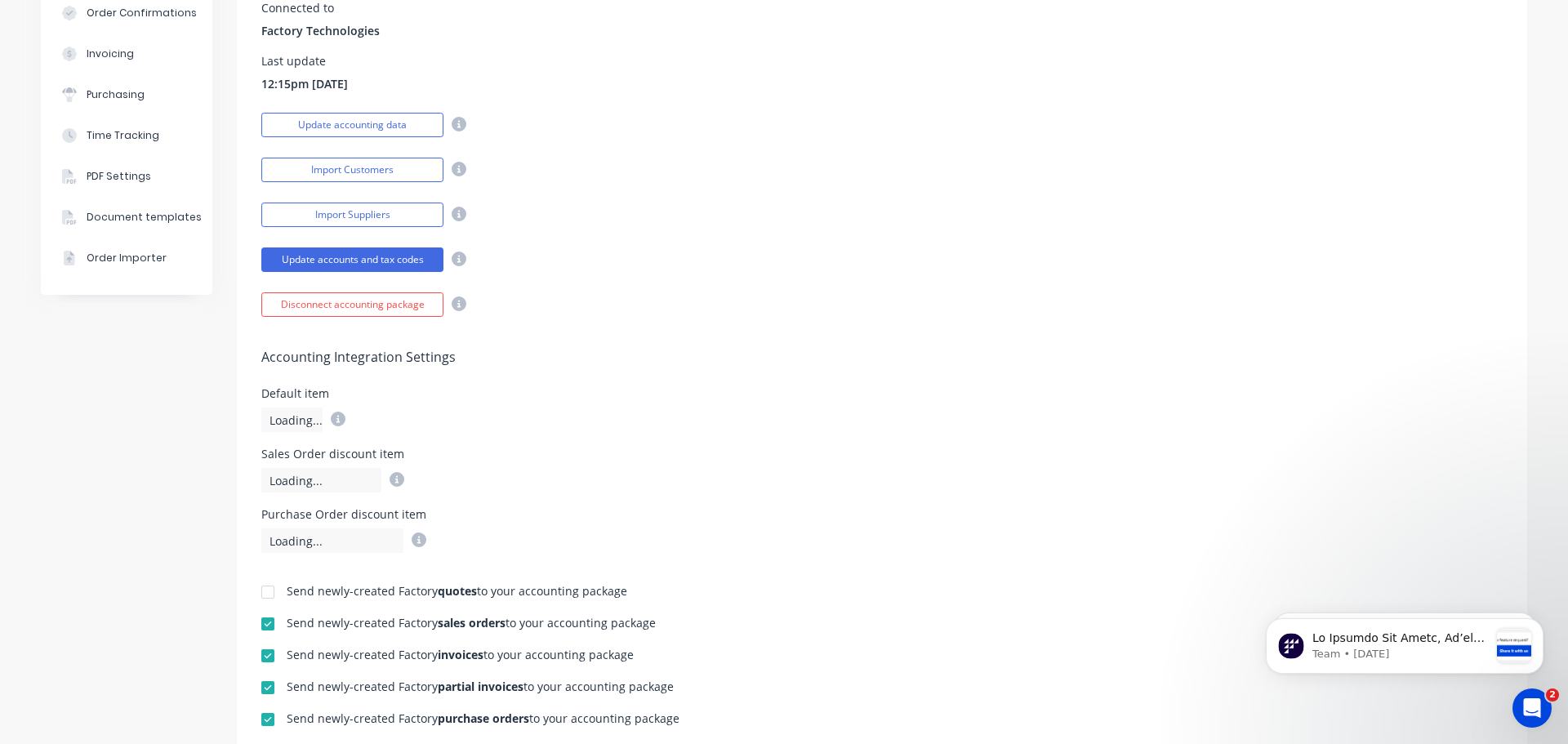
scroll to position [164, 0]
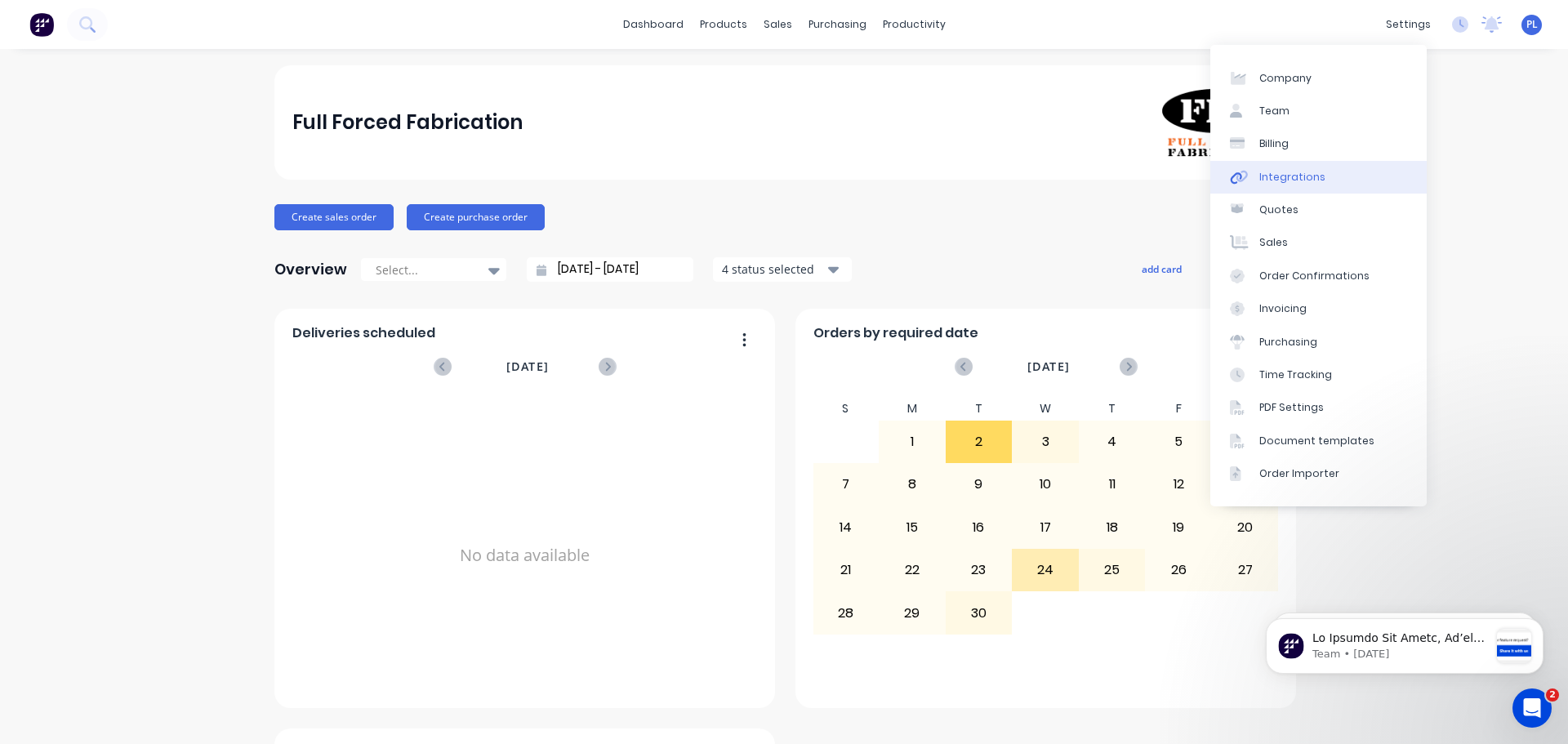
click at [1261, 183] on div "Integrations" at bounding box center [1292, 177] width 66 height 14
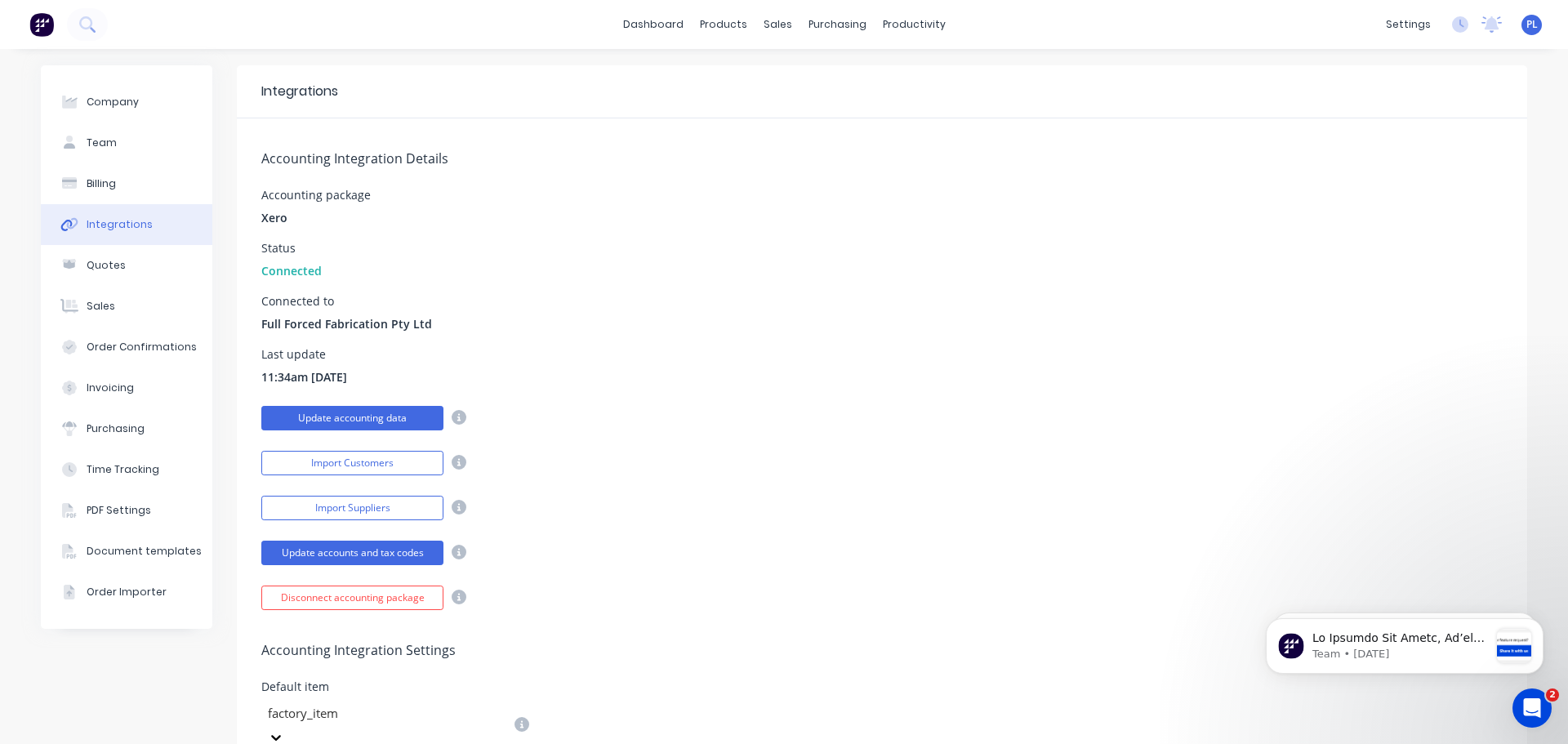
click at [364, 417] on button "Update accounting data" at bounding box center [352, 418] width 182 height 25
click at [735, 302] on div "Connected to Full Forced Fabrication Pty Ltd" at bounding box center [882, 314] width 1242 height 36
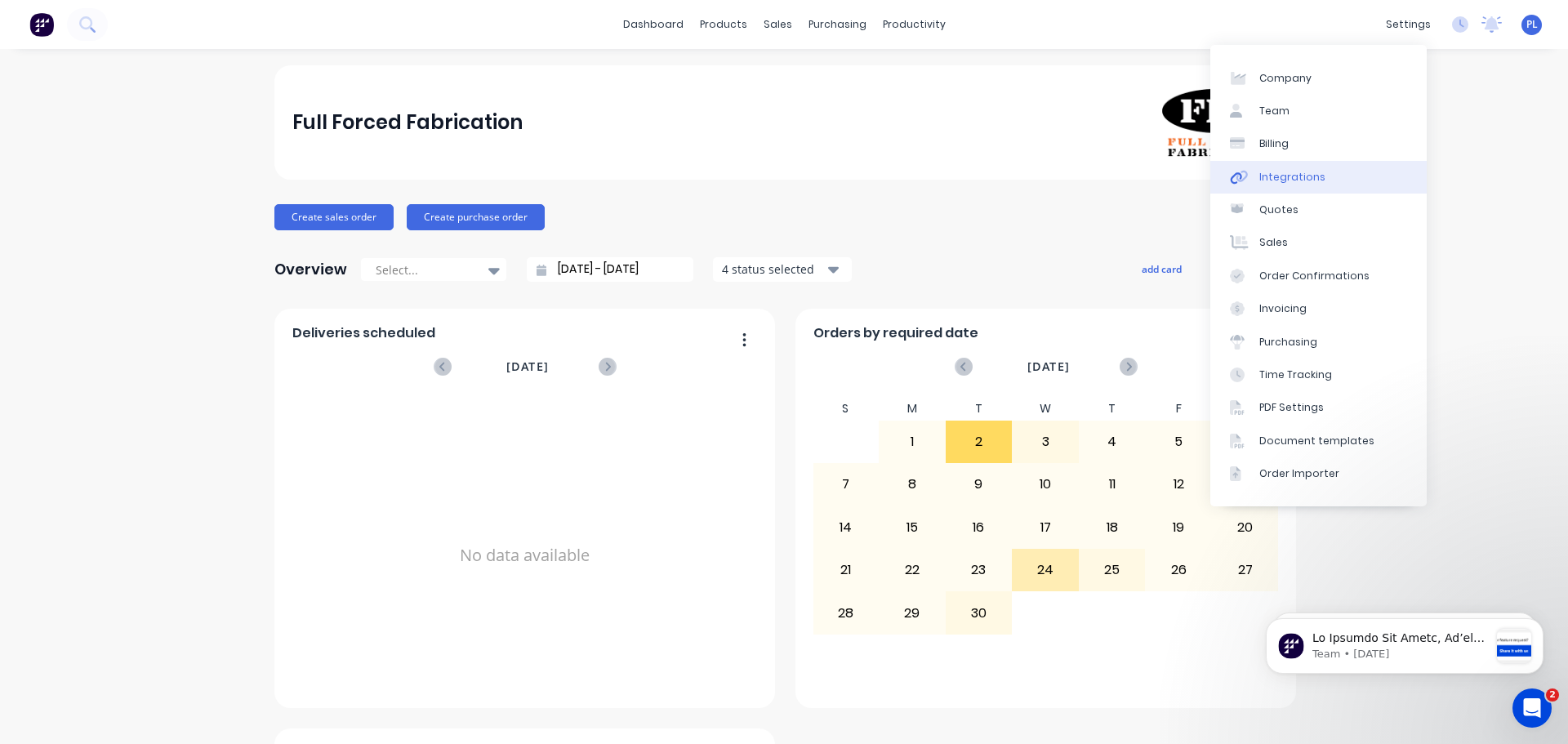
drag, startPoint x: 1302, startPoint y: 172, endPoint x: 1261, endPoint y: 176, distance: 41.2
click at [1302, 172] on div "Integrations" at bounding box center [1292, 177] width 66 height 14
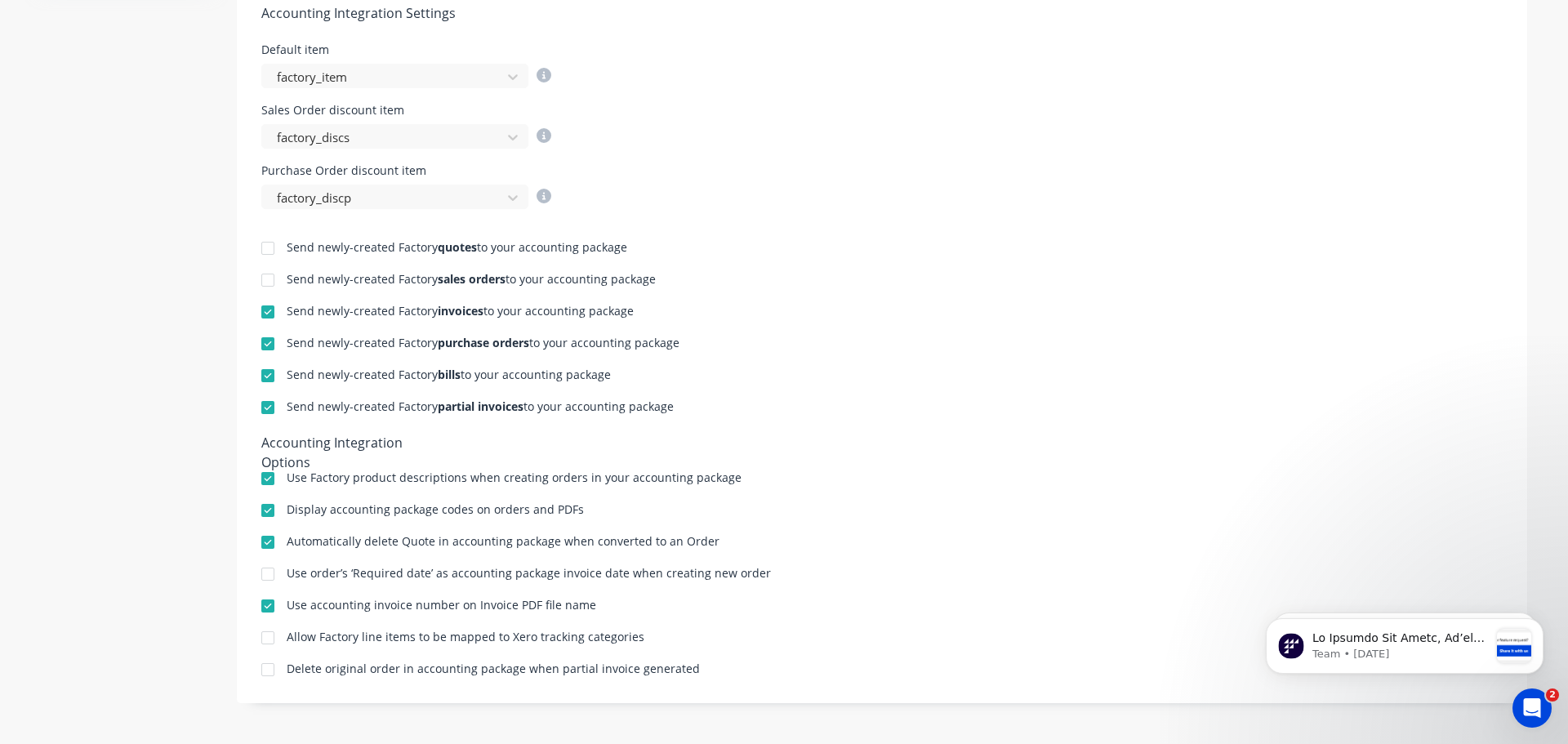
scroll to position [147, 0]
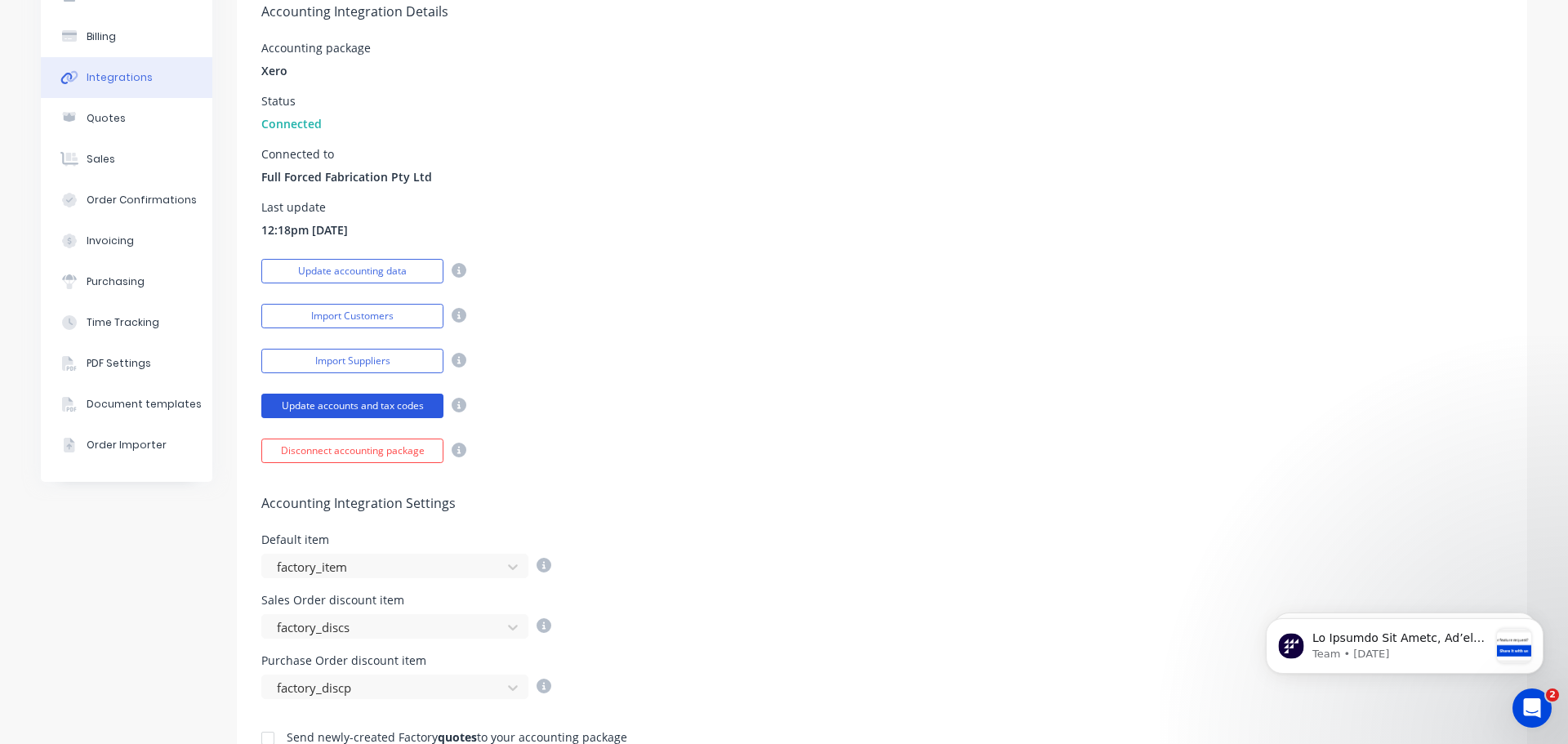
click at [320, 408] on button "Update accounts and tax codes" at bounding box center [352, 406] width 182 height 25
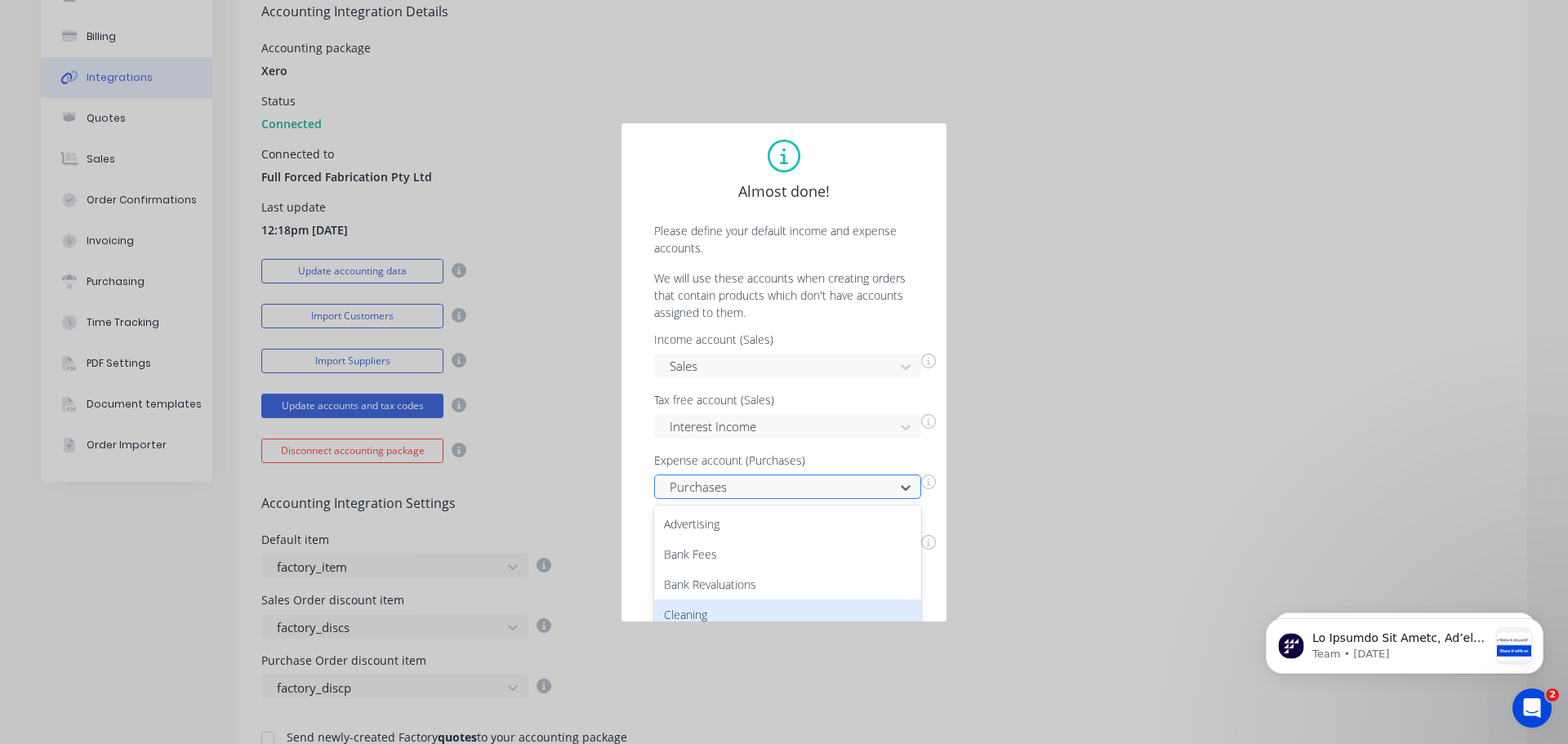
click at [760, 489] on div "37 results available. Use Up and Down to choose options, press Enter to select …" at bounding box center [787, 487] width 267 height 25
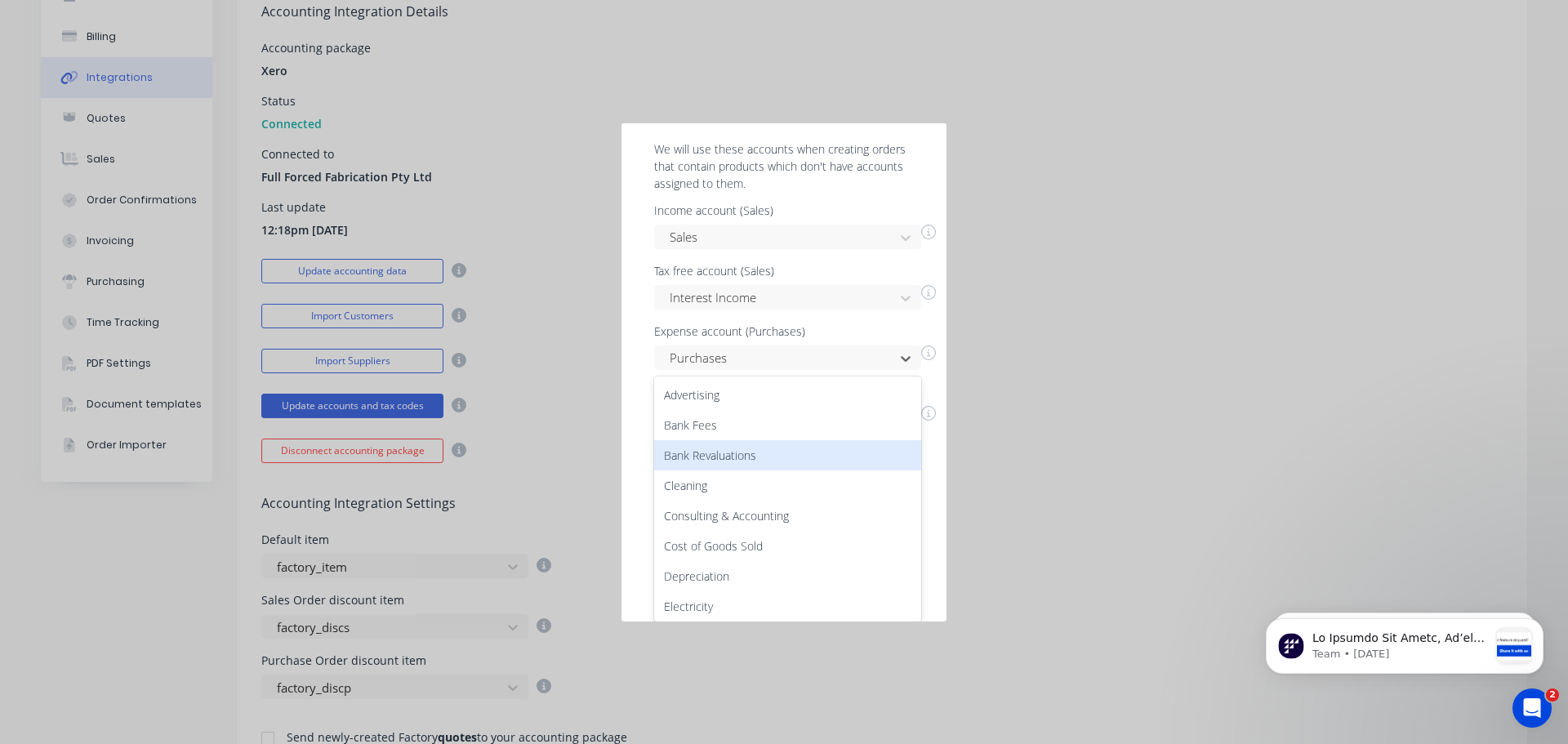
click at [762, 252] on div "Almost done! Please define your default income and expense accounts. We will us…" at bounding box center [784, 243] width 293 height 466
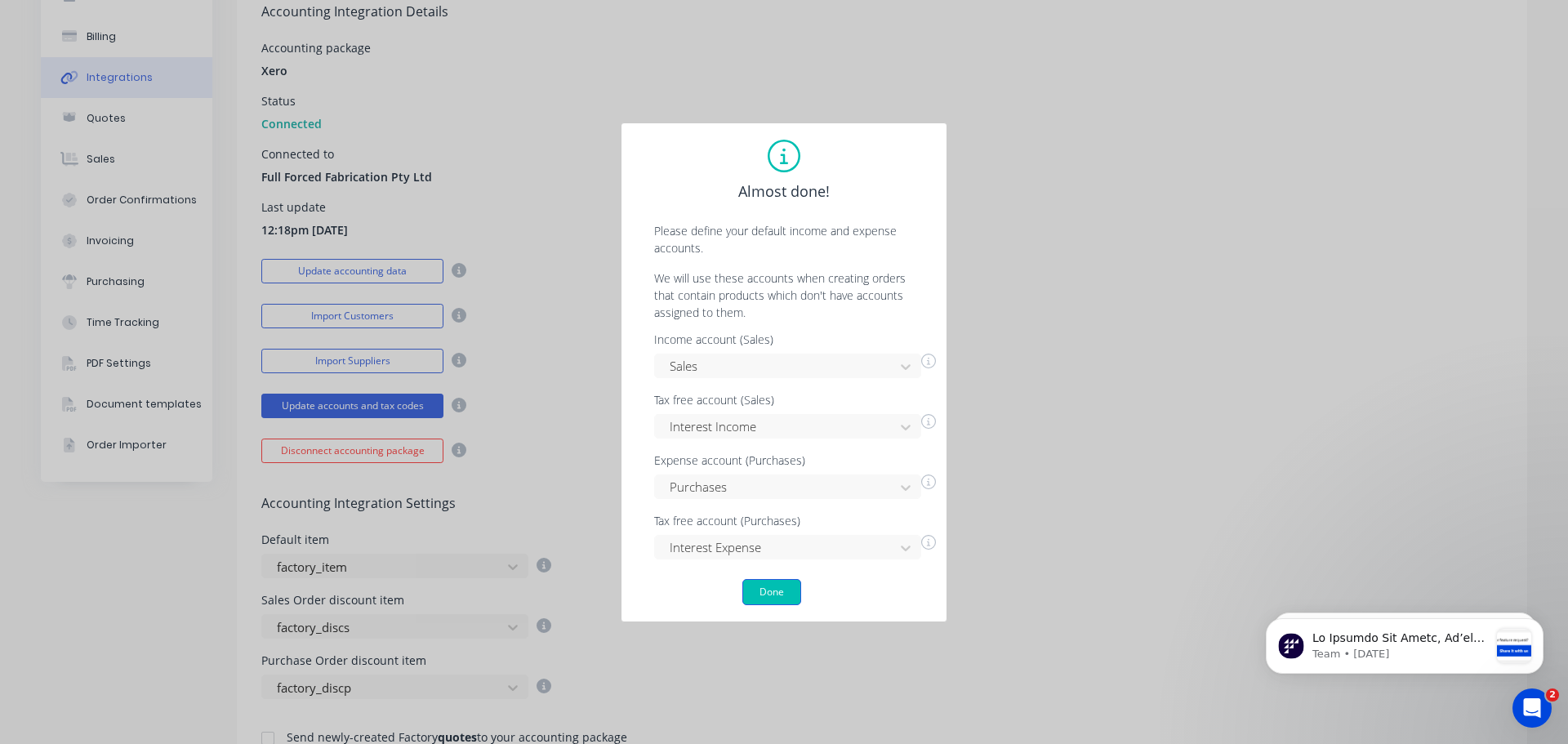
click at [773, 584] on button "Done" at bounding box center [771, 591] width 58 height 26
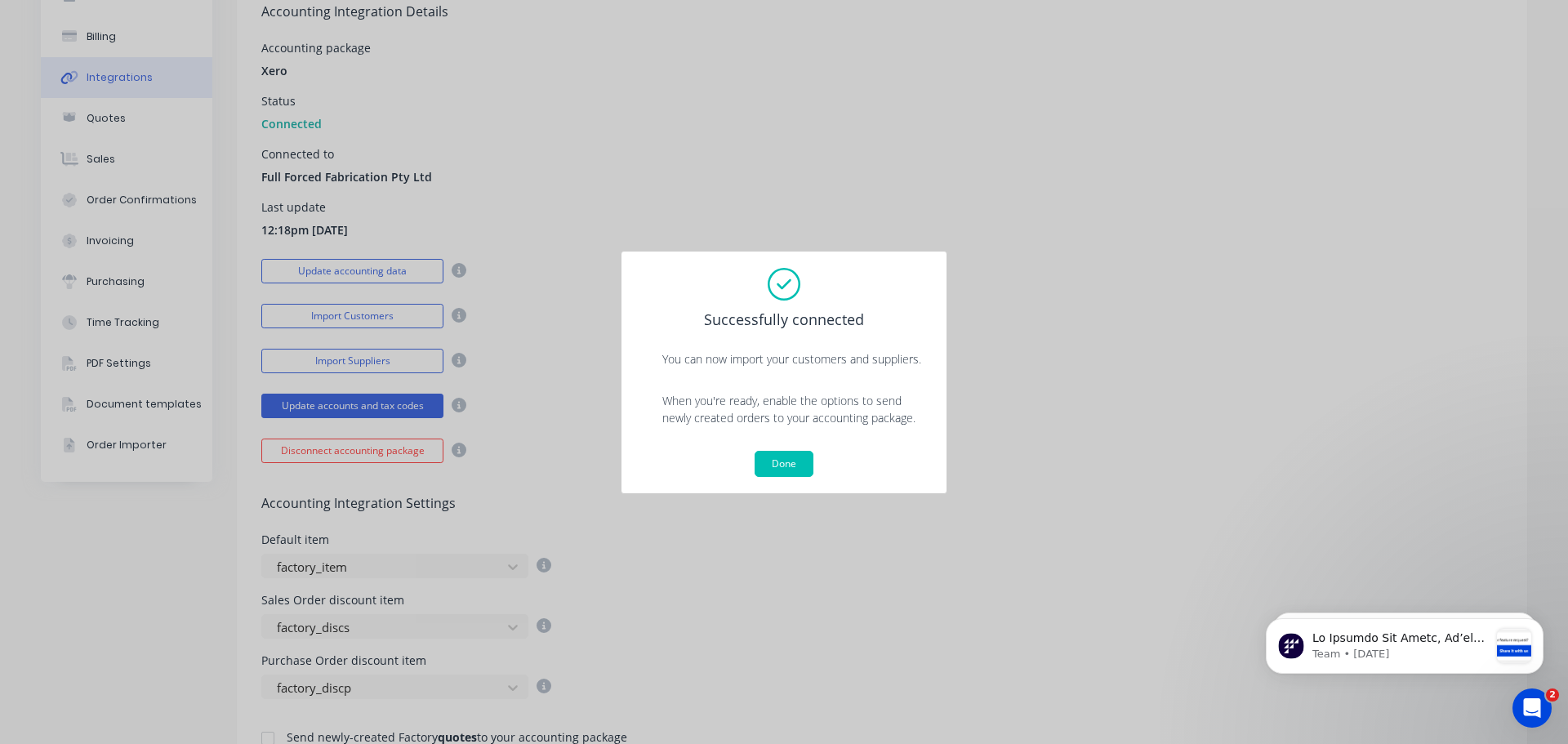
drag, startPoint x: 800, startPoint y: 460, endPoint x: 1093, endPoint y: 187, distance: 400.5
click at [799, 460] on button "Done" at bounding box center [784, 463] width 58 height 26
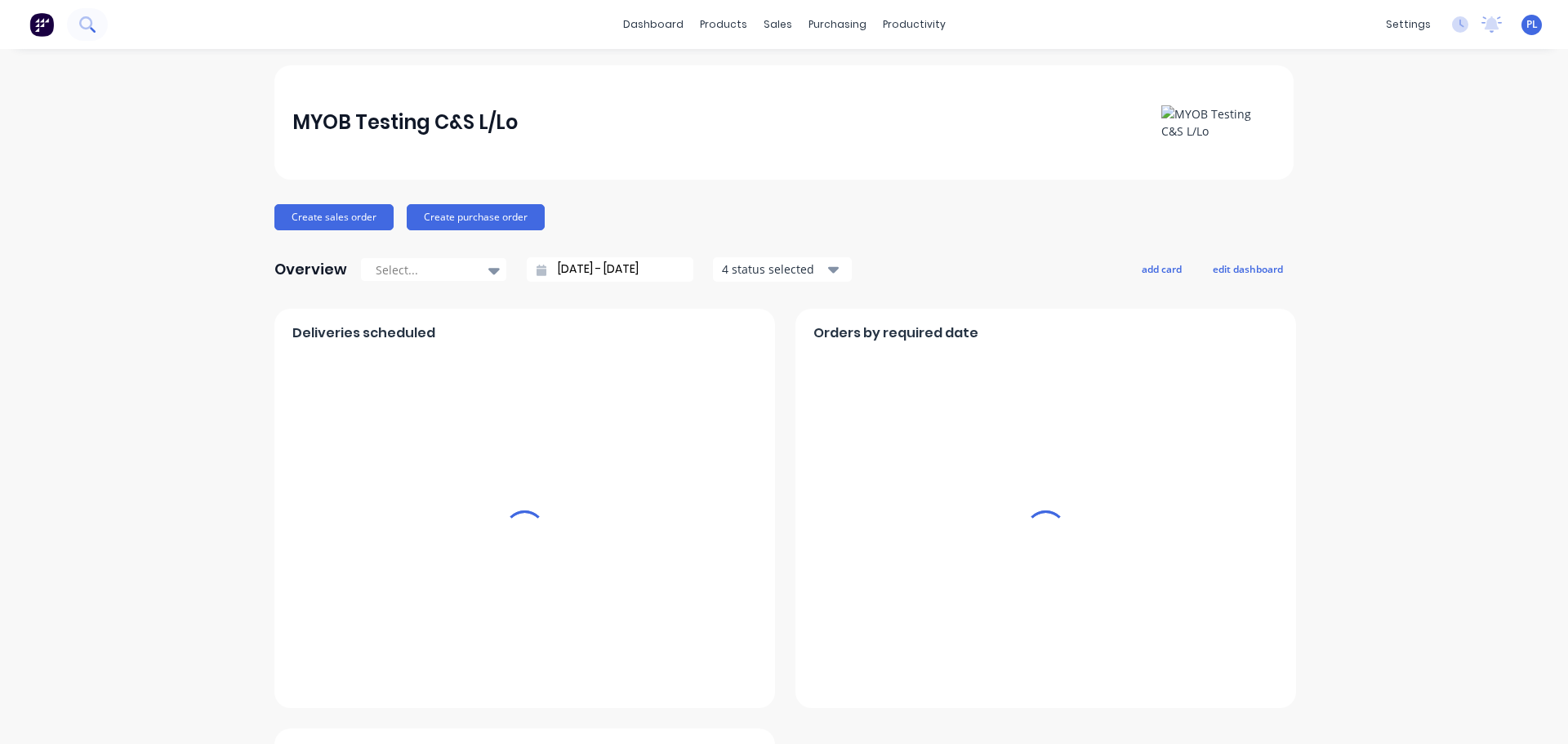
click at [78, 19] on button at bounding box center [87, 25] width 41 height 33
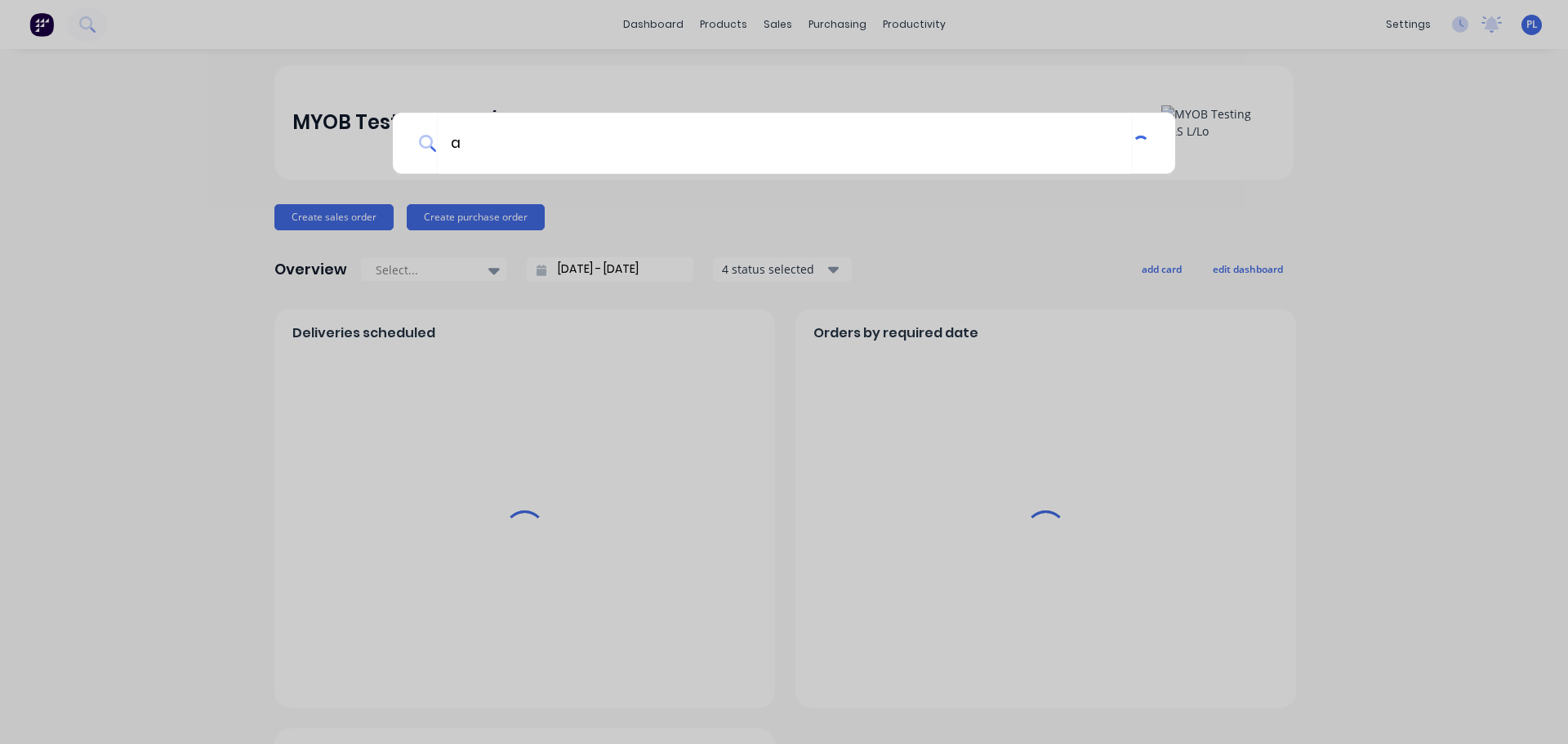
type input "a"
click at [143, 172] on div "a" at bounding box center [784, 372] width 1568 height 744
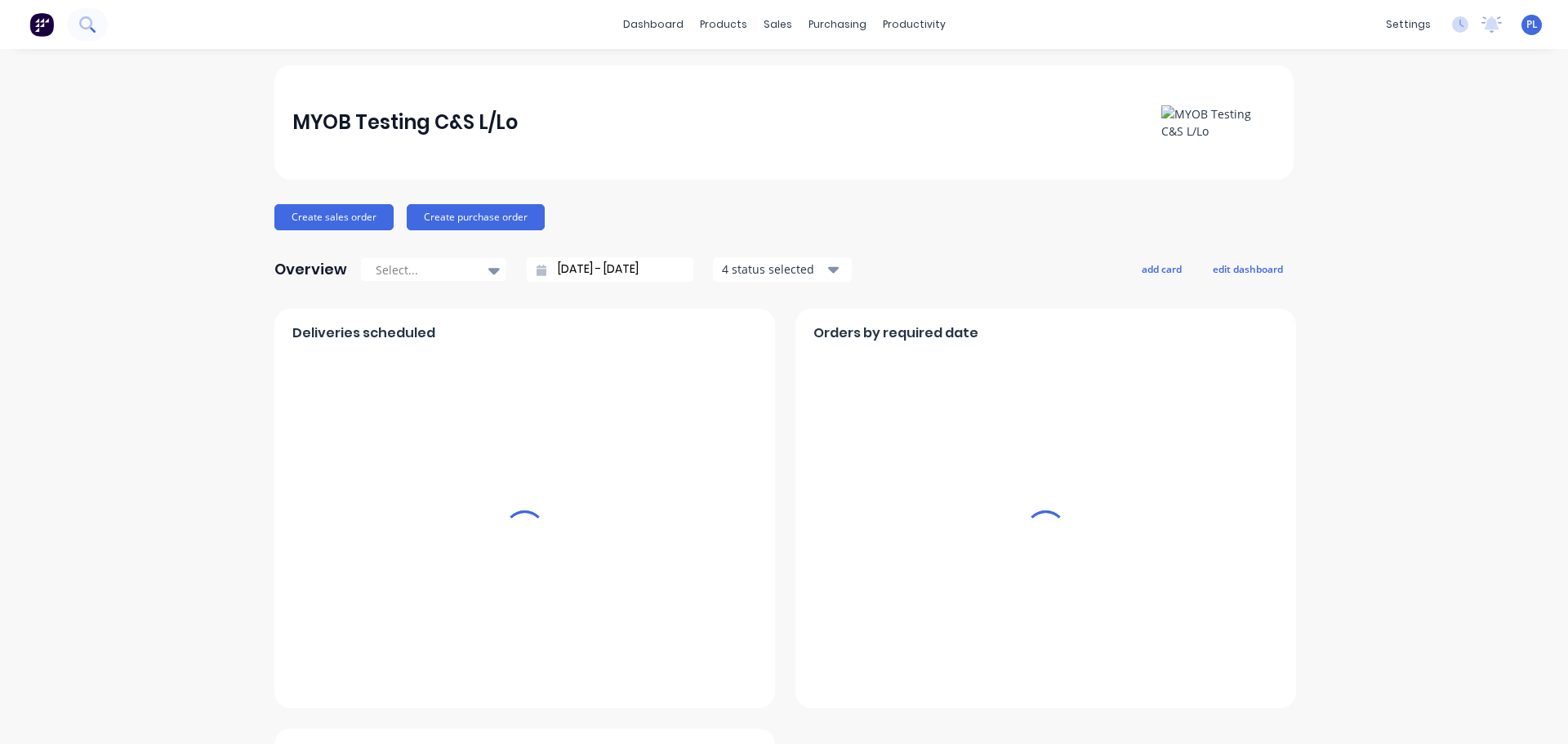
click at [72, 29] on button at bounding box center [87, 25] width 41 height 33
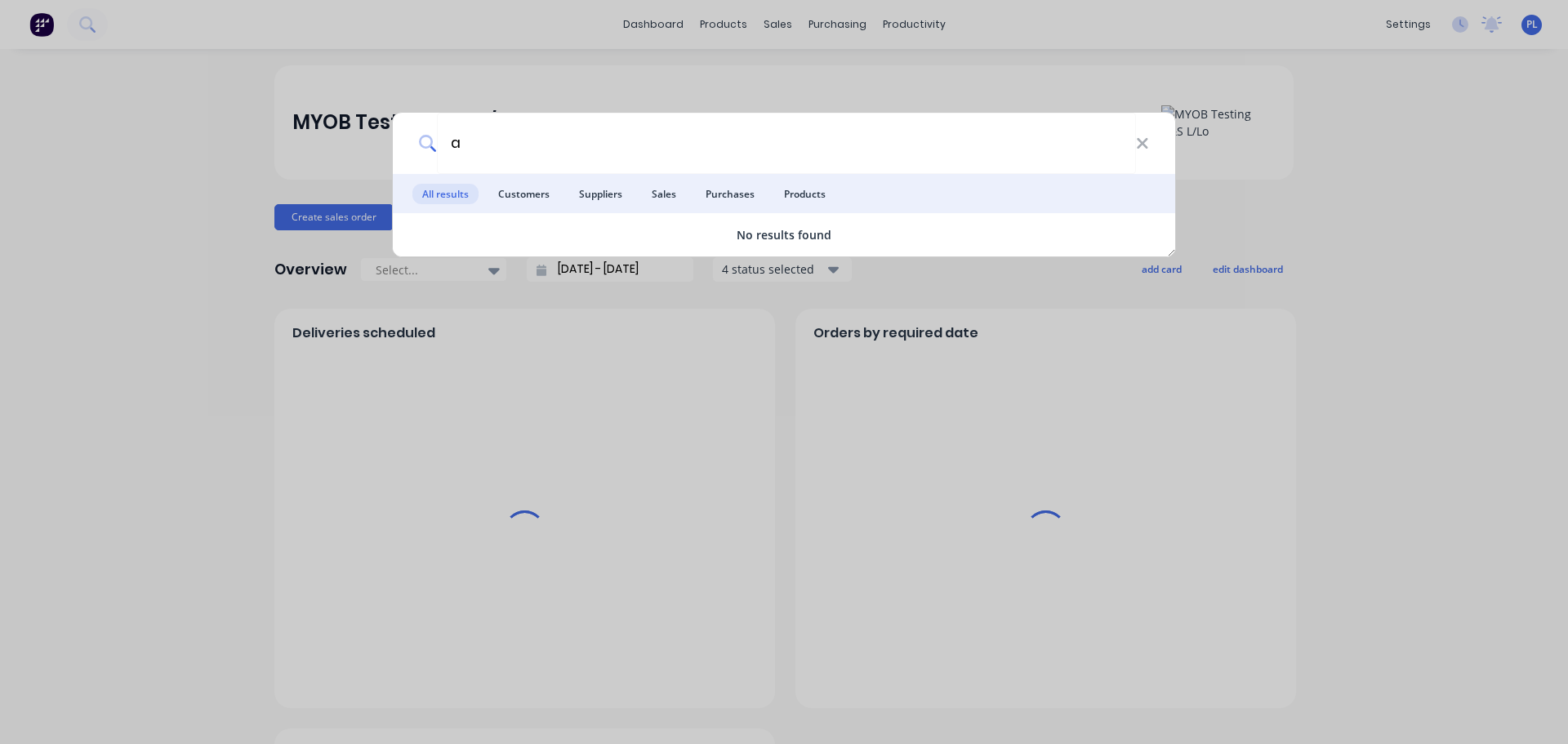
type input "a"
click at [1395, 266] on div "a All results Customers Suppliers Sales Purchases Products No results found" at bounding box center [784, 372] width 1568 height 744
